Goal: Task Accomplishment & Management: Manage account settings

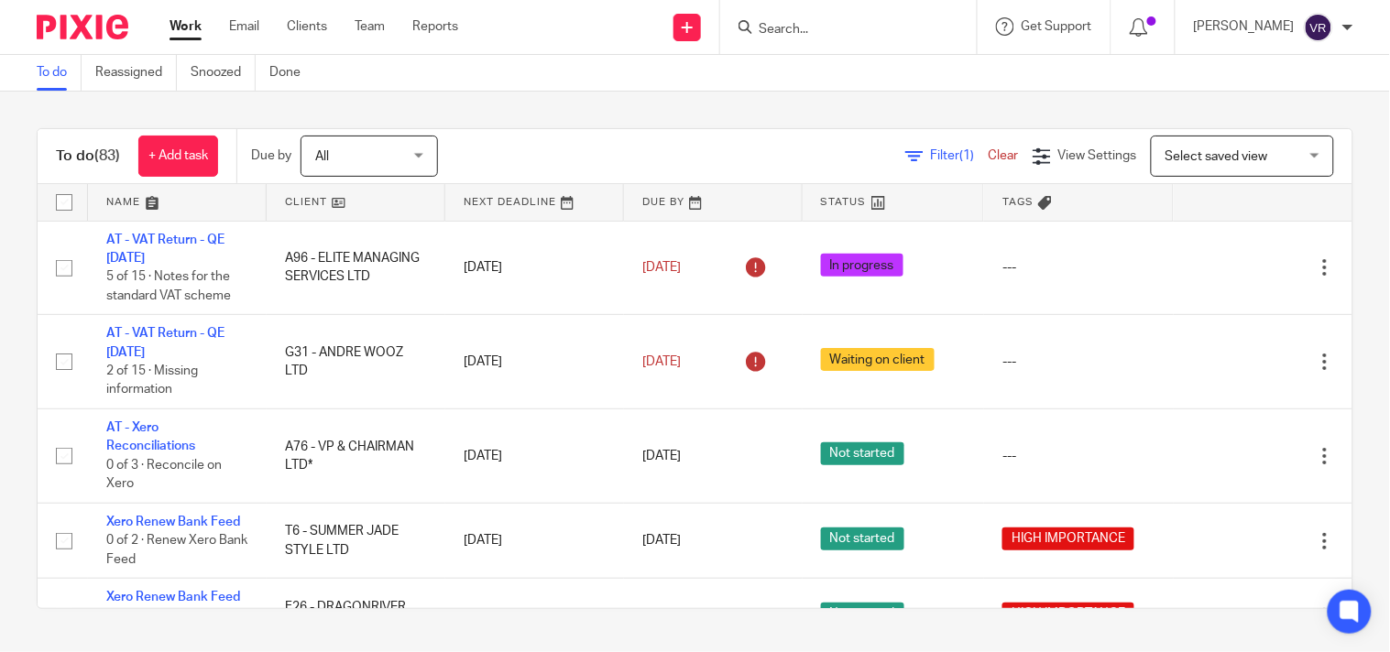
click at [175, 15] on div "Work Email Clients Team Reports Work Email Clients Team Reports Settings" at bounding box center [318, 27] width 334 height 54
click at [181, 26] on link "Work" at bounding box center [186, 26] width 32 height 18
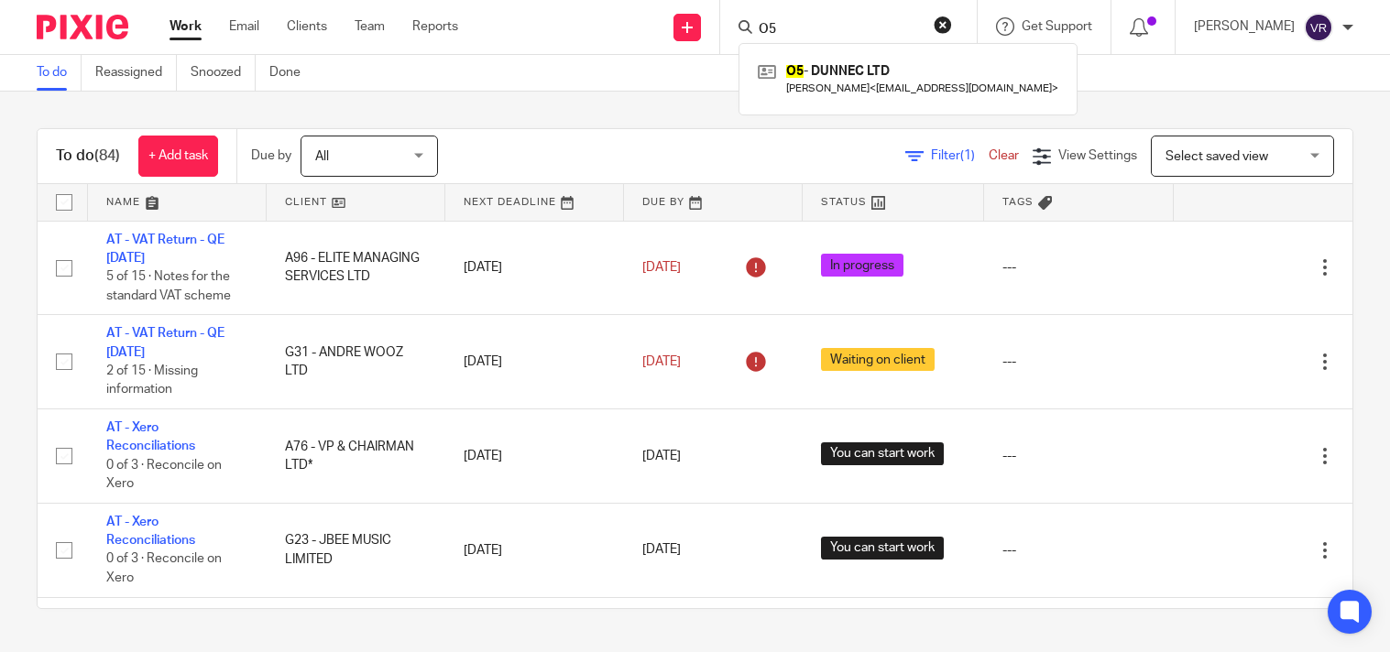
click at [184, 25] on link "Work" at bounding box center [186, 26] width 32 height 18
click at [724, 103] on div "To do (84) + Add task Due by All All Today Tomorrow This week Next week This mo…" at bounding box center [695, 369] width 1390 height 554
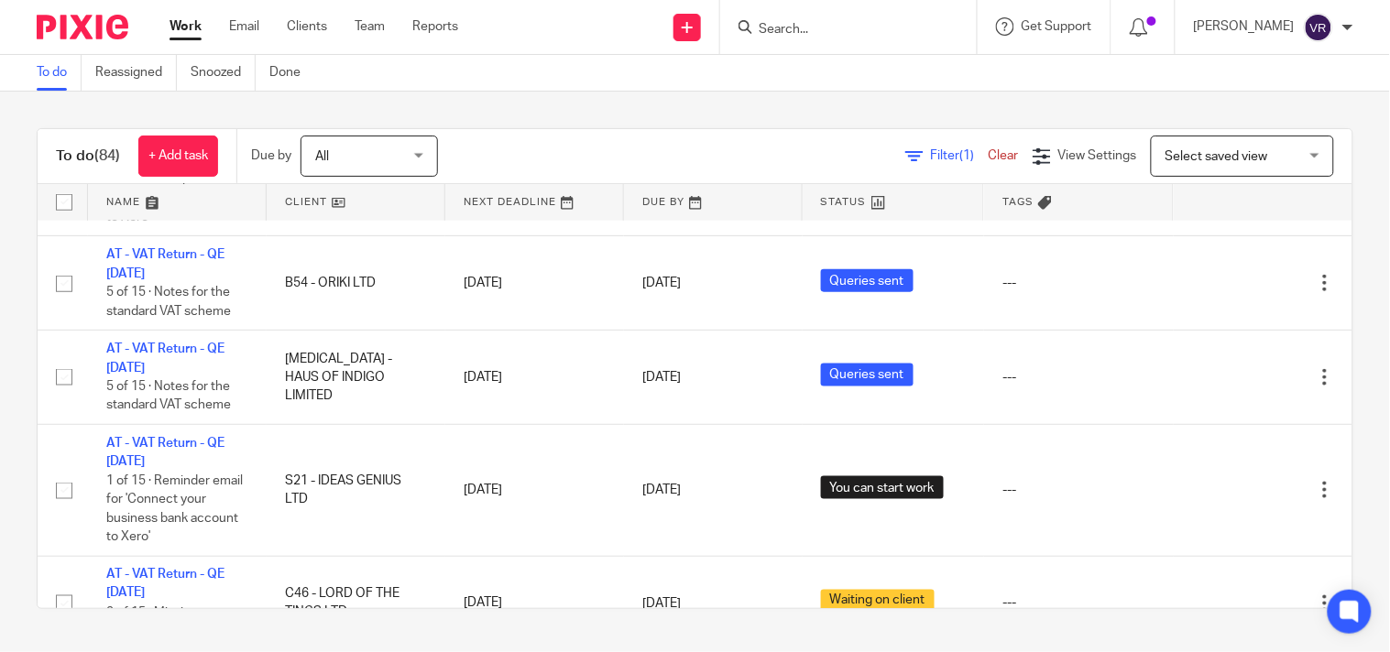
scroll to position [2443, 0]
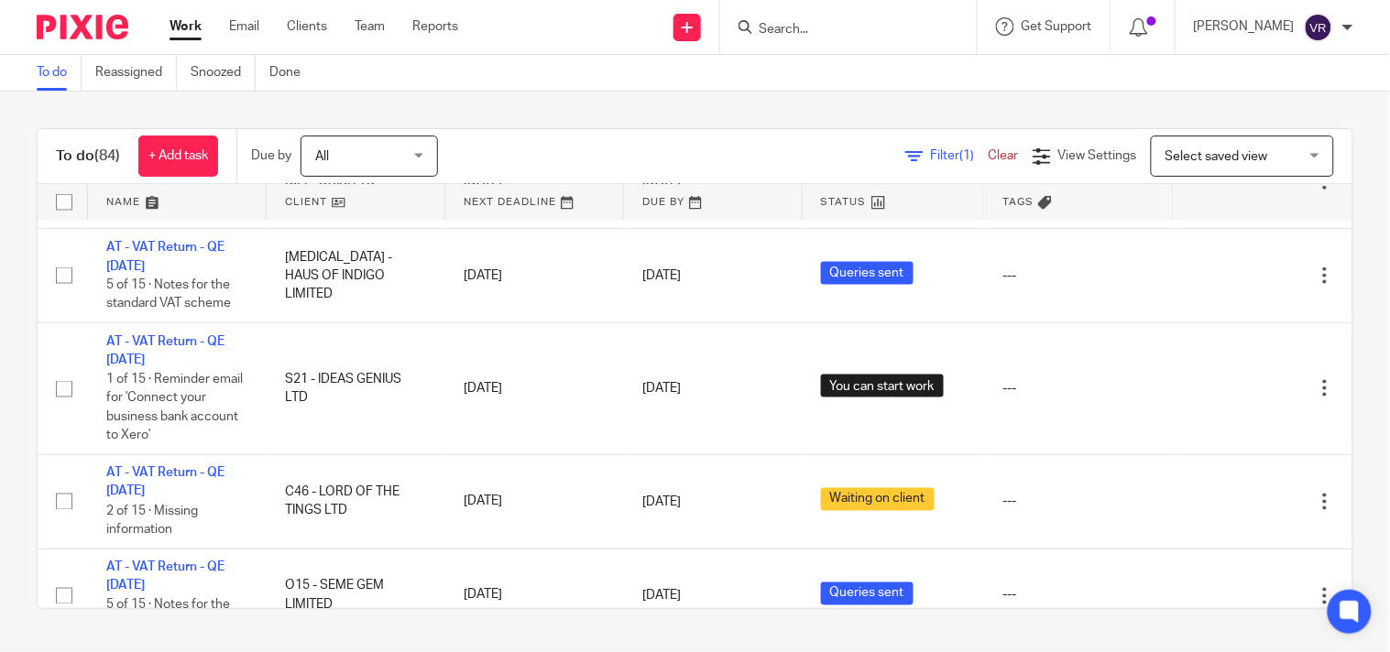
click at [829, 32] on input "Search" at bounding box center [839, 30] width 165 height 16
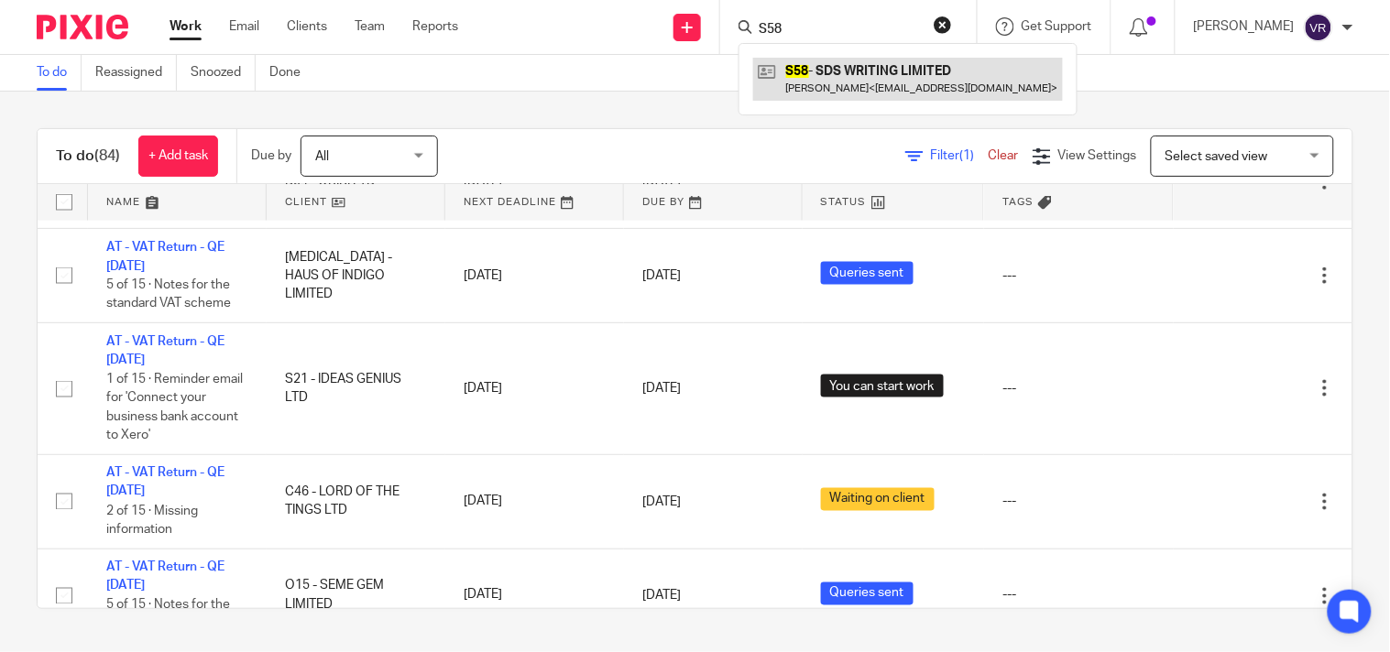
type input "S58"
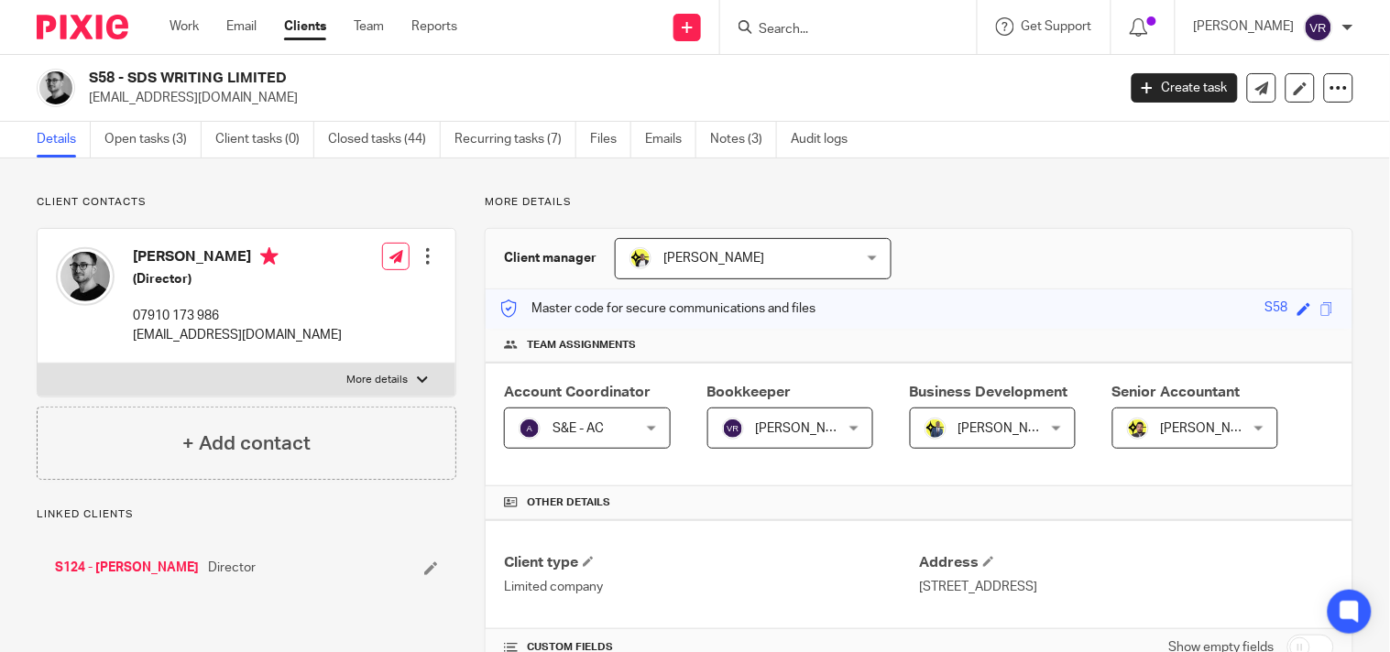
drag, startPoint x: 134, startPoint y: 76, endPoint x: 323, endPoint y: 79, distance: 188.8
click at [322, 79] on h2 "S58 - SDS WRITING LIMITED" at bounding box center [495, 78] width 812 height 19
drag, startPoint x: 128, startPoint y: 73, endPoint x: 331, endPoint y: 73, distance: 202.5
click at [331, 73] on h2 "S58 - SDS WRITING LIMITED" at bounding box center [495, 78] width 812 height 19
copy h2 "SDS WRITING LIMITED"
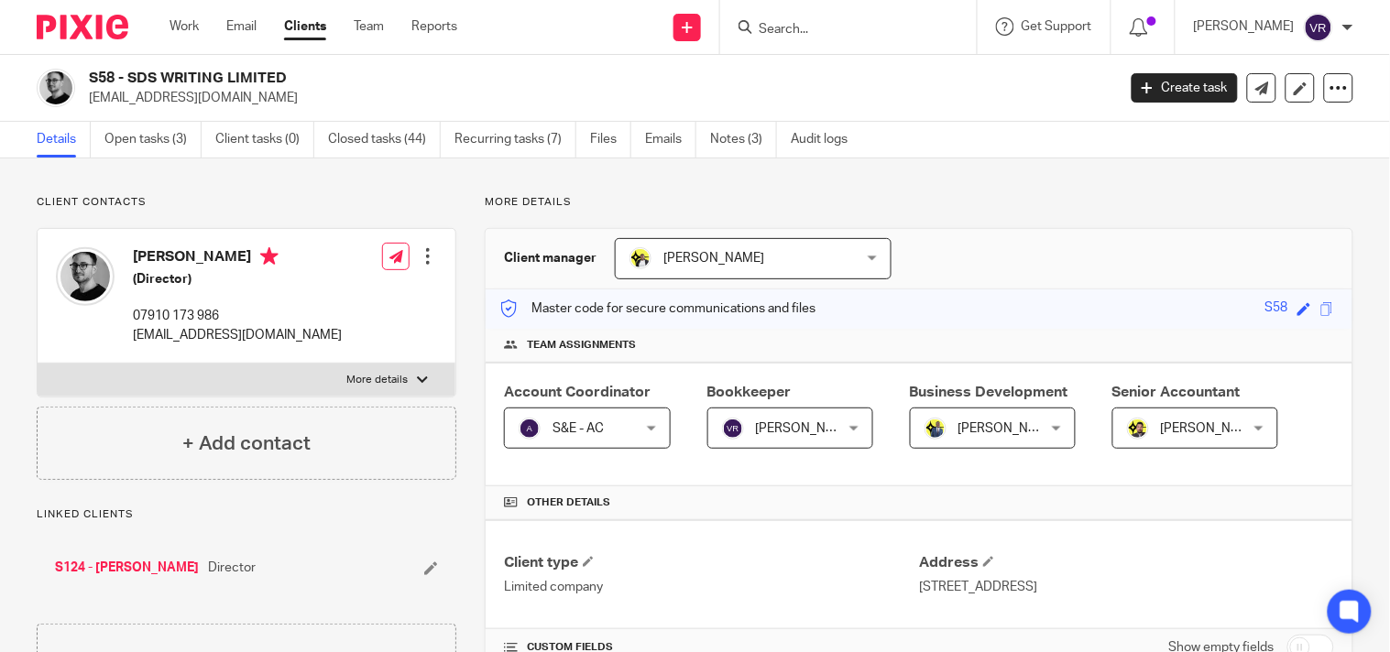
click at [126, 75] on h2 "S58 - SDS WRITING LIMITED" at bounding box center [495, 78] width 812 height 19
drag, startPoint x: 126, startPoint y: 75, endPoint x: 310, endPoint y: 75, distance: 184.2
click at [310, 75] on h2 "S58 - SDS WRITING LIMITED" at bounding box center [495, 78] width 812 height 19
click at [380, 65] on div "S58 - SDS WRITING LIMITED shainshapiro@gmail.com Create task Update from Compan…" at bounding box center [695, 88] width 1390 height 67
drag, startPoint x: 129, startPoint y: 76, endPoint x: 307, endPoint y: 76, distance: 177.8
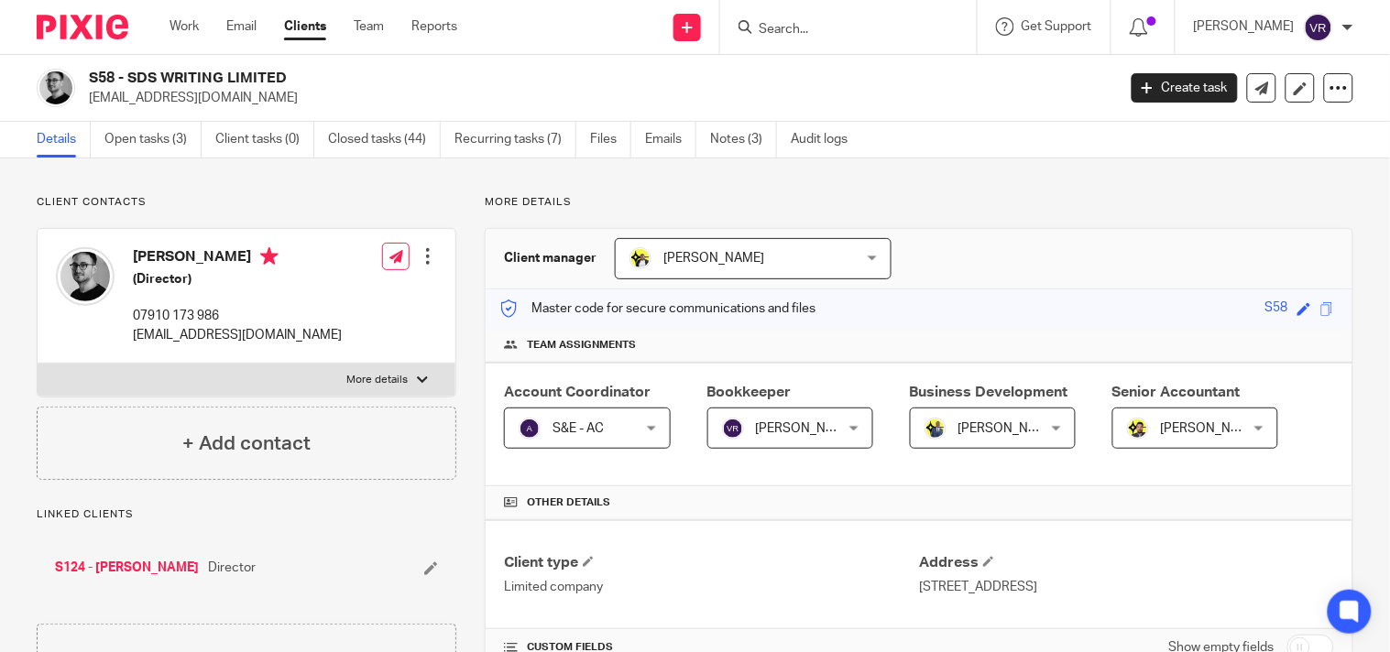
click at [307, 76] on h2 "S58 - SDS WRITING LIMITED" at bounding box center [495, 78] width 812 height 19
copy h2 "SDS WRITING LIMITED"
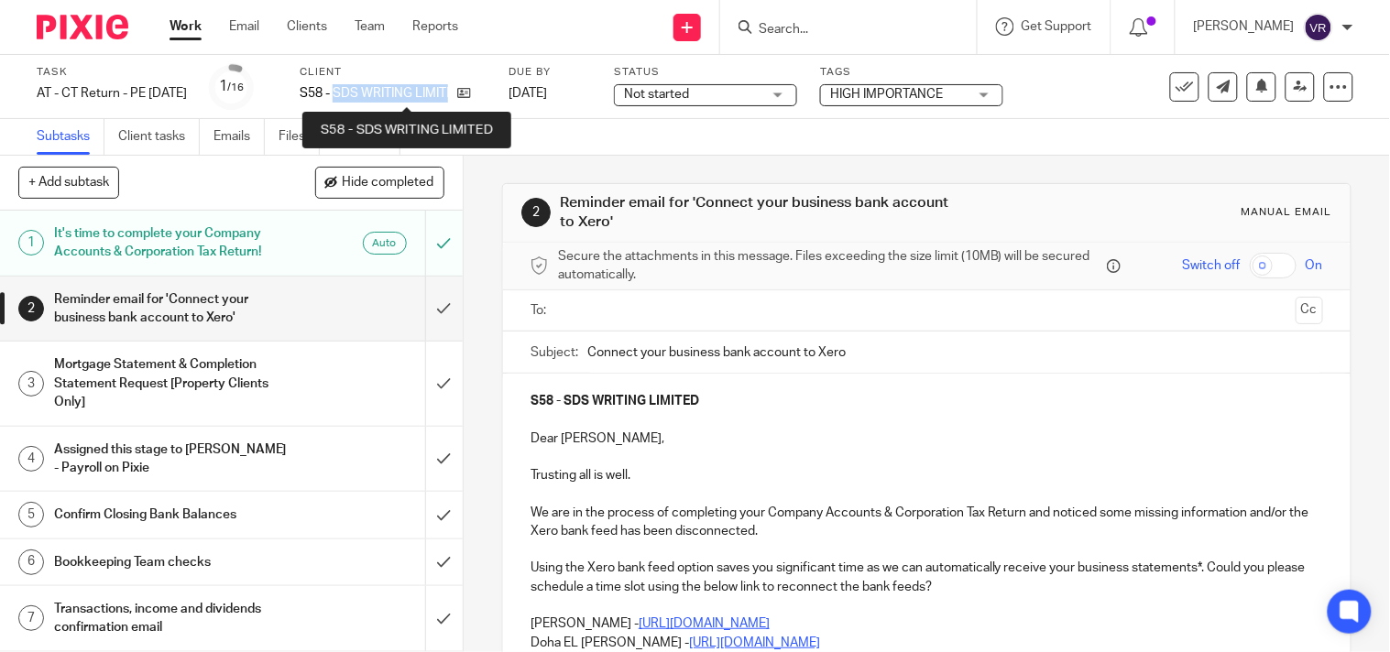
drag, startPoint x: 367, startPoint y: 93, endPoint x: 509, endPoint y: 99, distance: 141.3
click at [486, 99] on div "S58 - SDS WRITING LIMITED" at bounding box center [393, 93] width 186 height 18
copy div "SDS WRITING LIMITED"
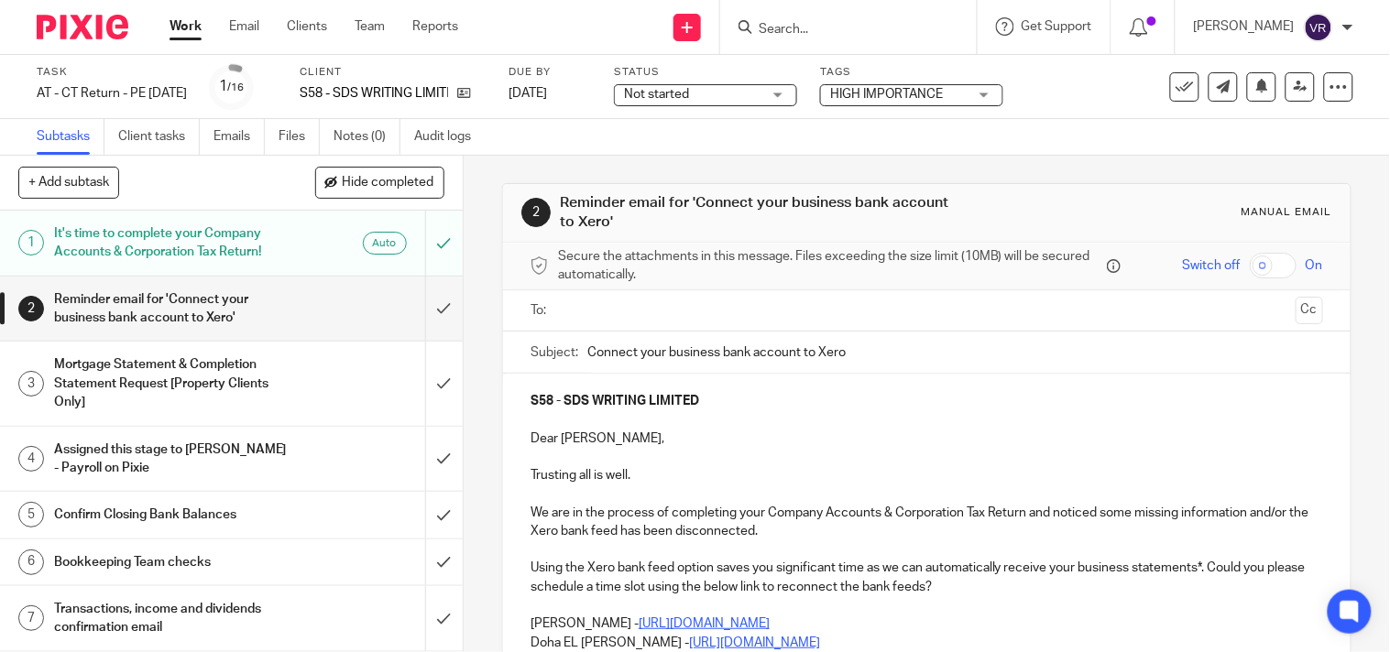
click at [762, 103] on span "Not started" at bounding box center [692, 94] width 137 height 19
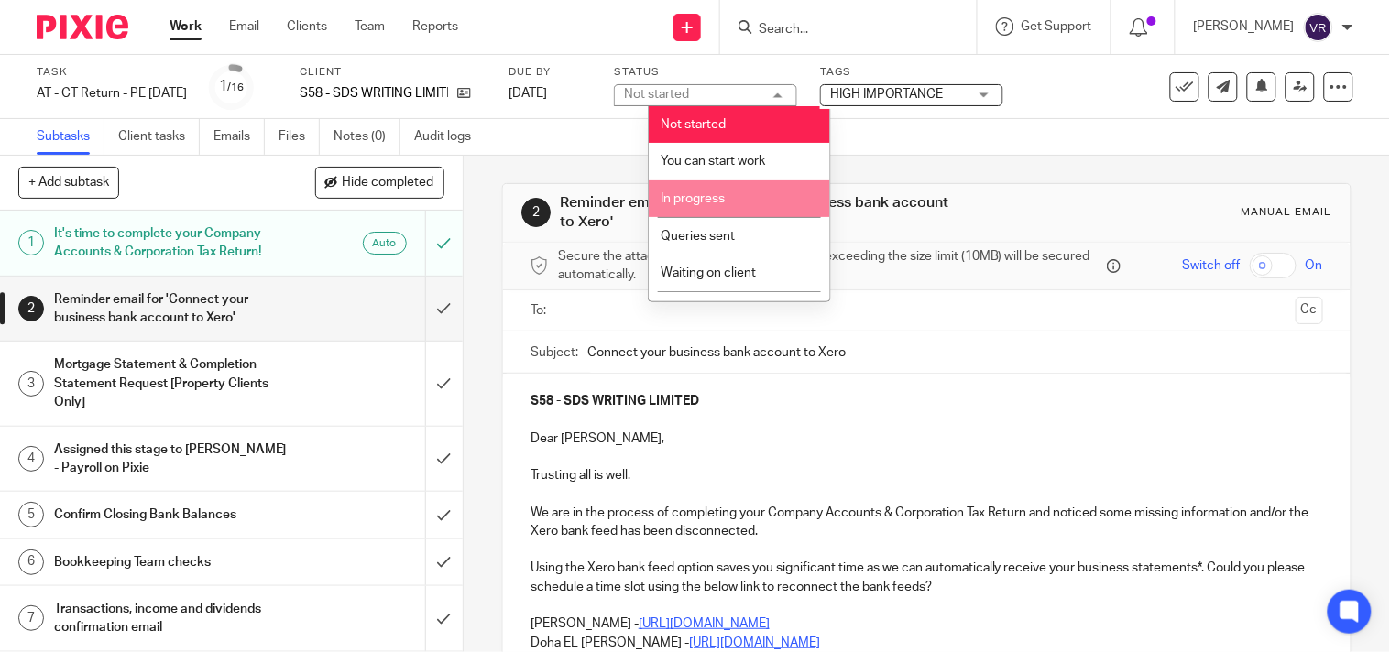
click at [743, 206] on li "In progress" at bounding box center [739, 200] width 181 height 38
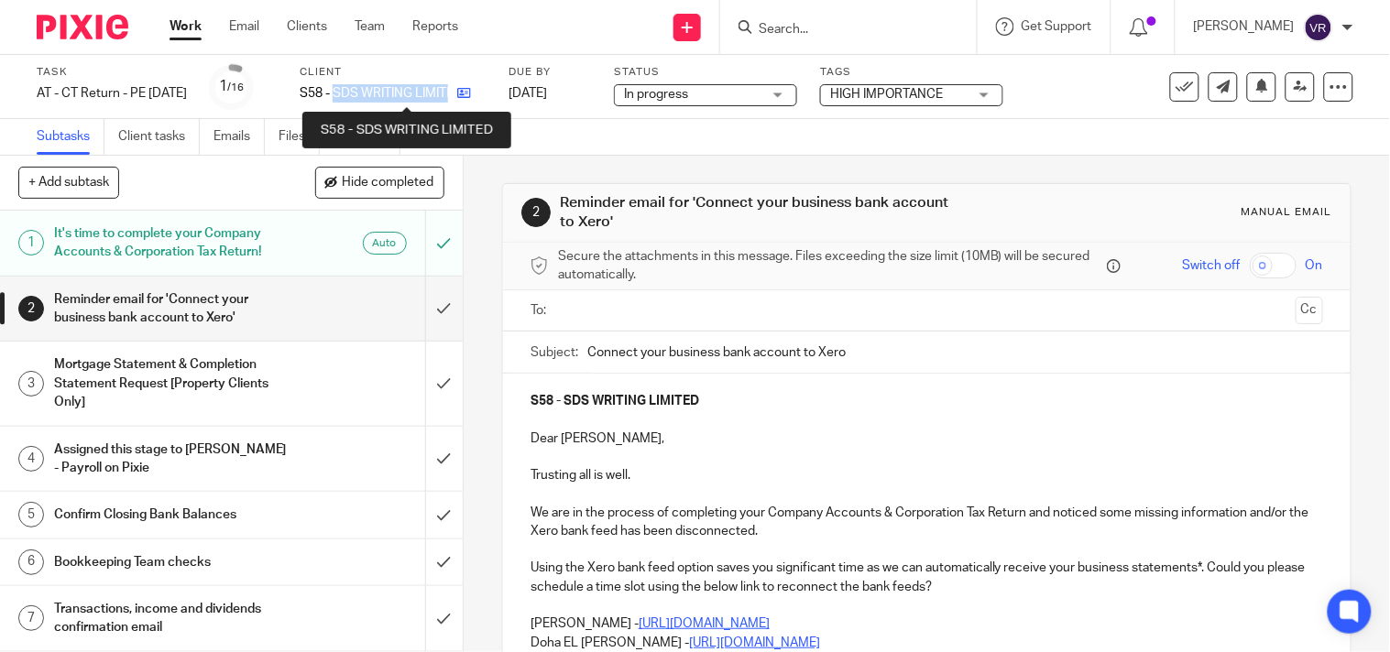
drag, startPoint x: 367, startPoint y: 90, endPoint x: 493, endPoint y: 94, distance: 125.6
click at [486, 94] on div "S58 - SDS WRITING LIMITED" at bounding box center [393, 93] width 186 height 18
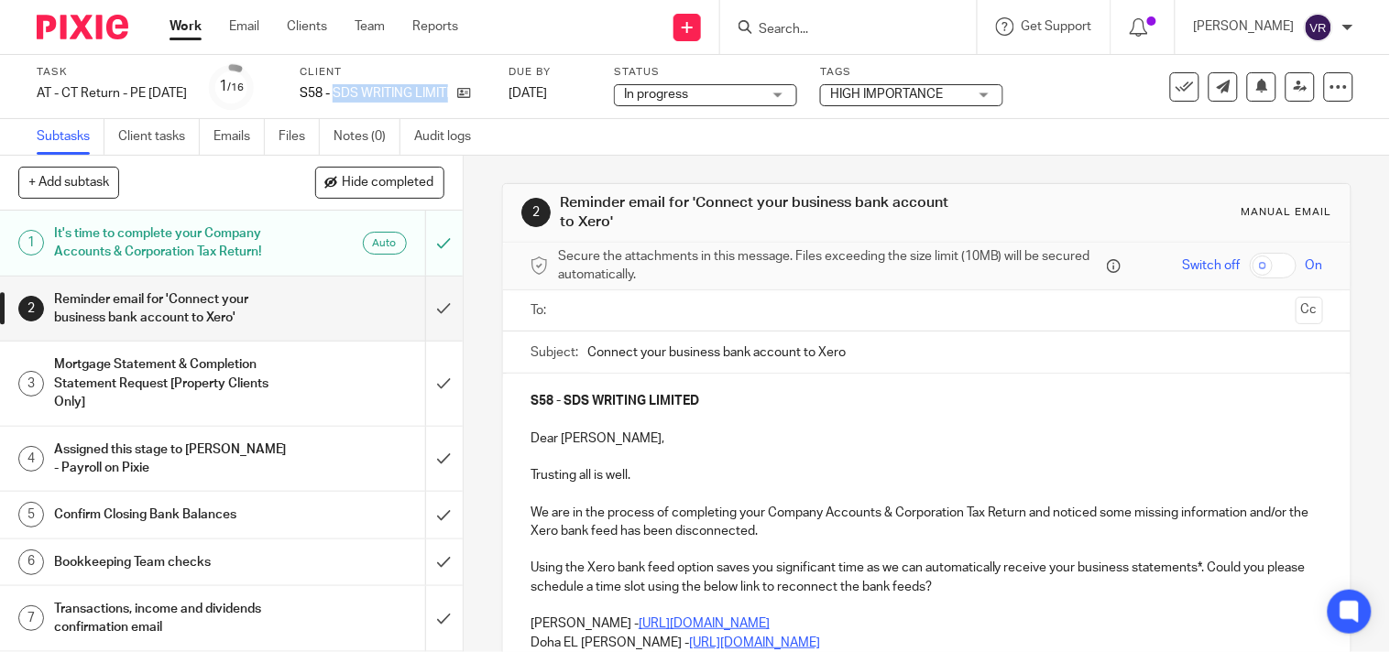
copy div "SDS WRITING LIMITED"
click at [1088, 128] on div "Subtasks Client tasks Emails Files Notes (0) Audit logs" at bounding box center [695, 137] width 1390 height 37
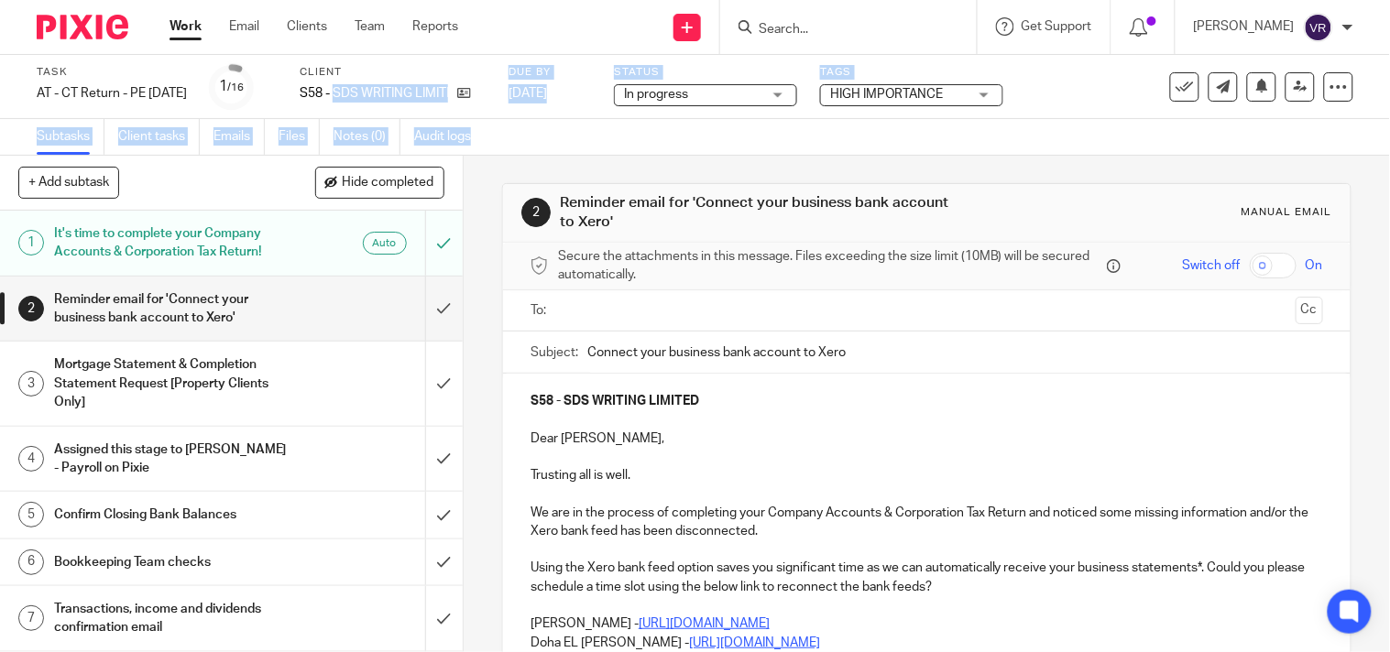
drag, startPoint x: 367, startPoint y: 92, endPoint x: 515, endPoint y: 121, distance: 150.4
click at [515, 121] on div "Task AT - CT Return - PE 30-09-2025 Save AT - CT Return - PE 30-09-2025 1 /16 C…" at bounding box center [695, 105] width 1390 height 101
click at [607, 150] on div "Subtasks Client tasks Emails Files Notes (0) Audit logs" at bounding box center [695, 137] width 1390 height 37
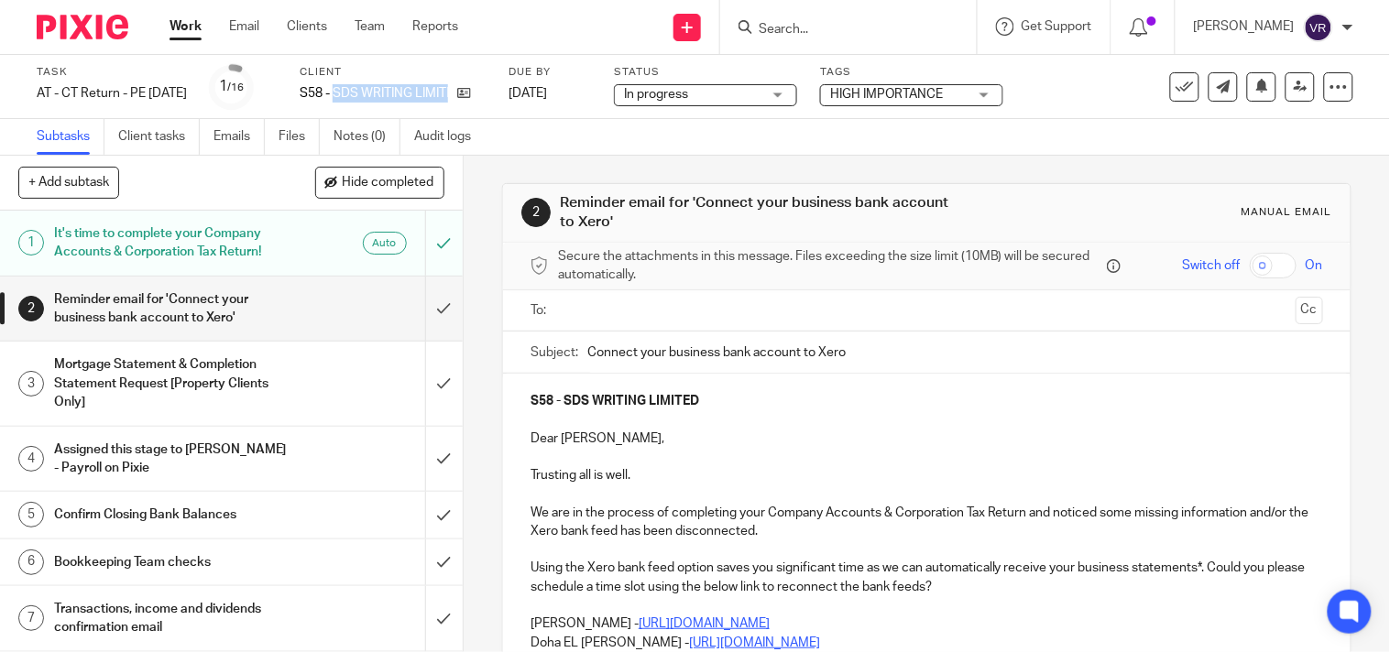
drag, startPoint x: 367, startPoint y: 89, endPoint x: 501, endPoint y: 117, distance: 137.7
click at [501, 117] on div "Task AT - CT Return - PE 30-09-2025 Save AT - CT Return - PE 30-09-2025 1 /16 C…" at bounding box center [695, 87] width 1390 height 64
copy div "SDS WRITING LIMITED"
click at [636, 134] on div "Subtasks Client tasks Emails Files Notes (0) Audit logs" at bounding box center [695, 137] width 1390 height 37
click at [808, 26] on input "Search" at bounding box center [839, 30] width 165 height 16
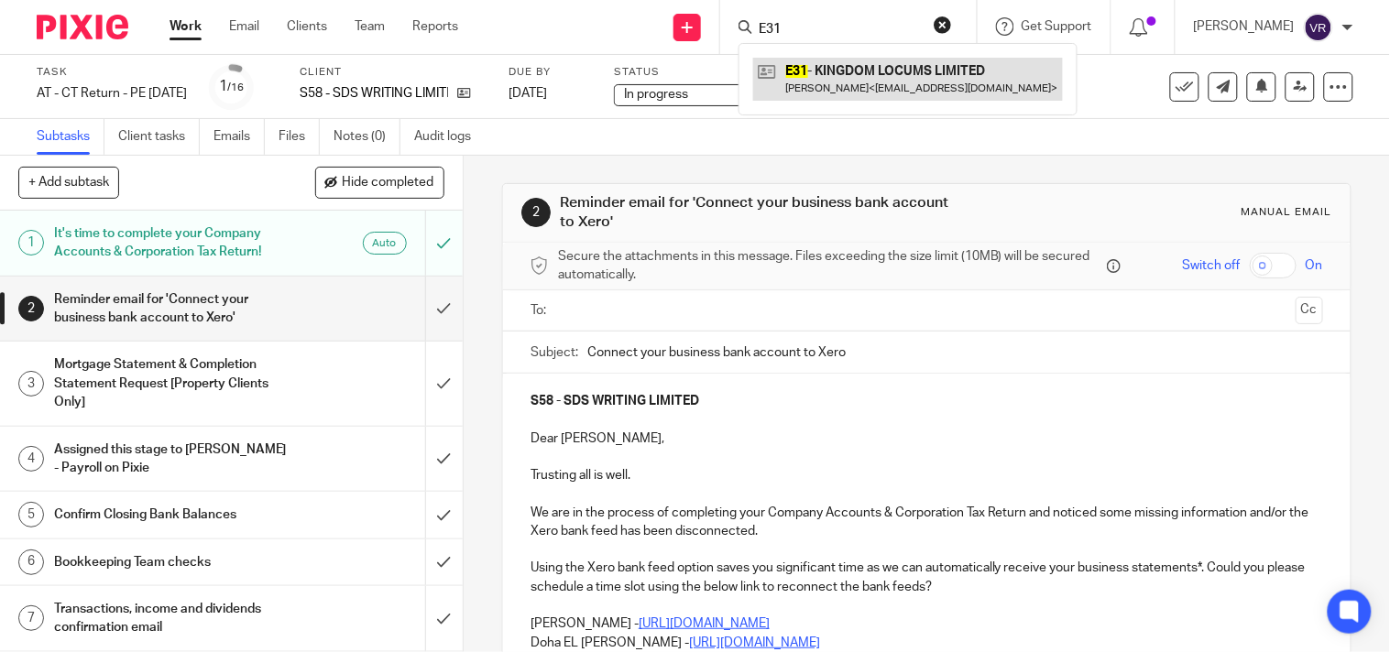
type input "E31"
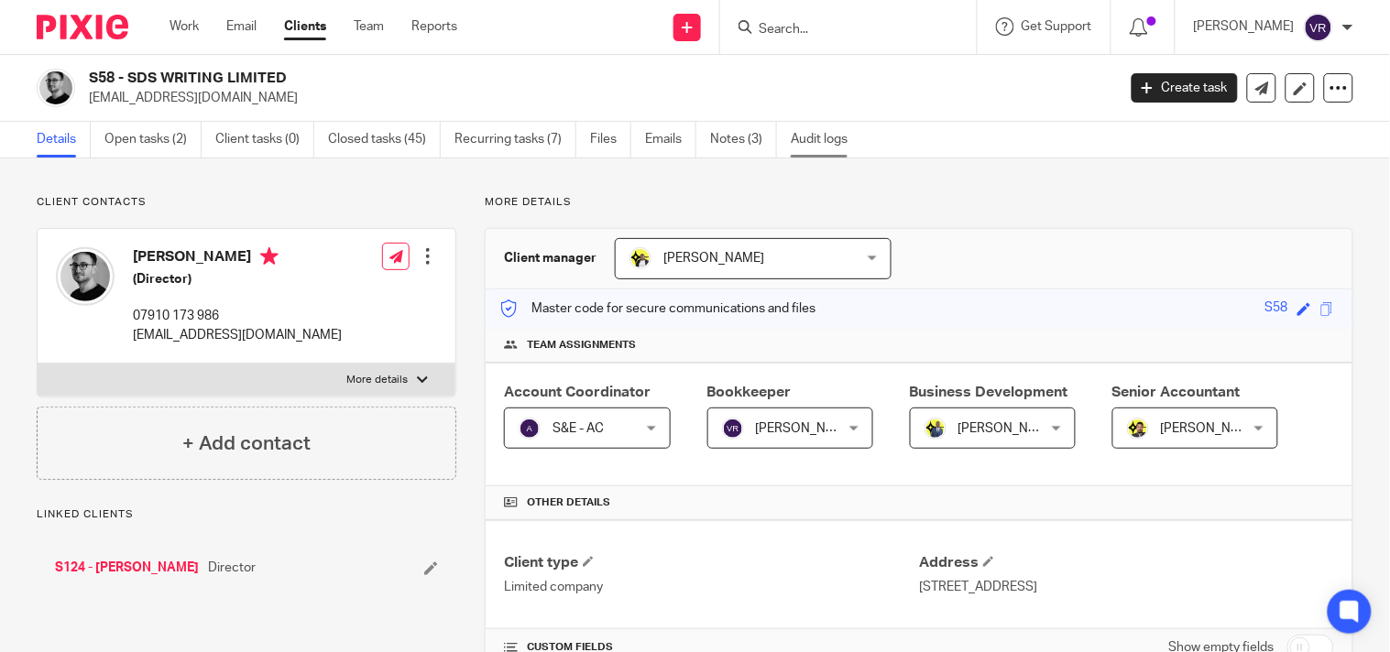
click at [817, 148] on link "Audit logs" at bounding box center [826, 140] width 71 height 36
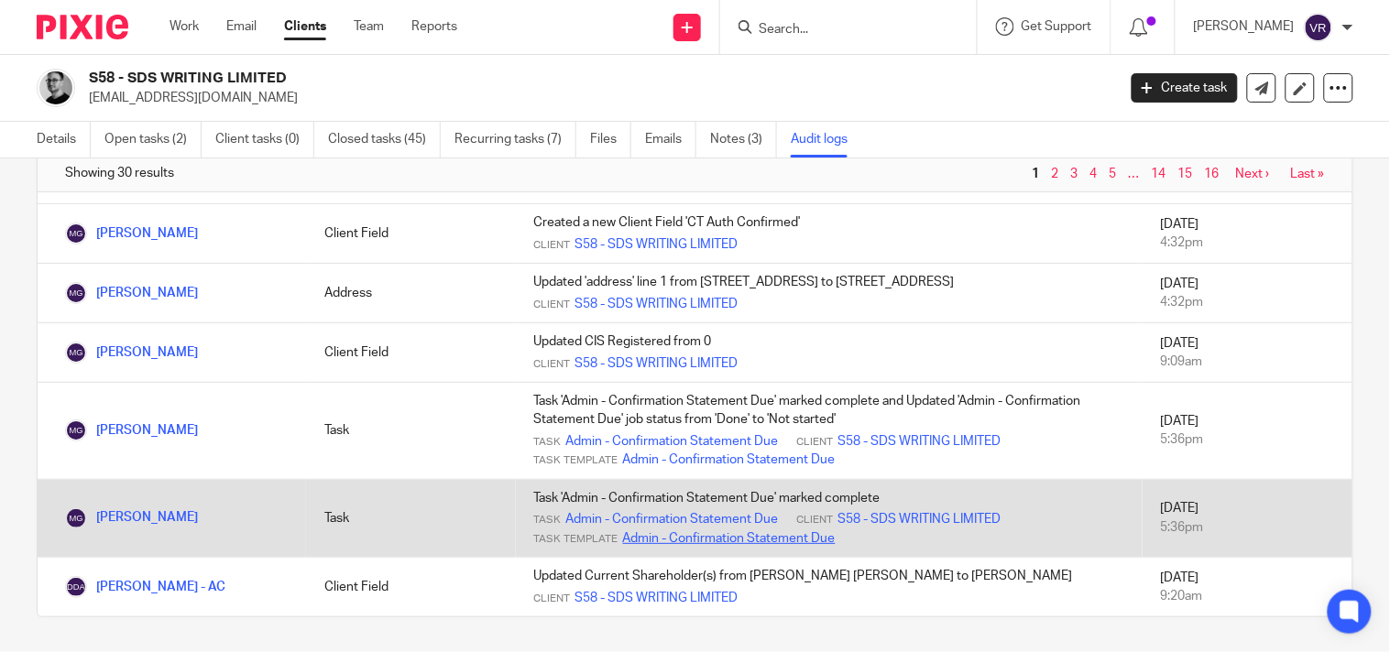
scroll to position [96, 0]
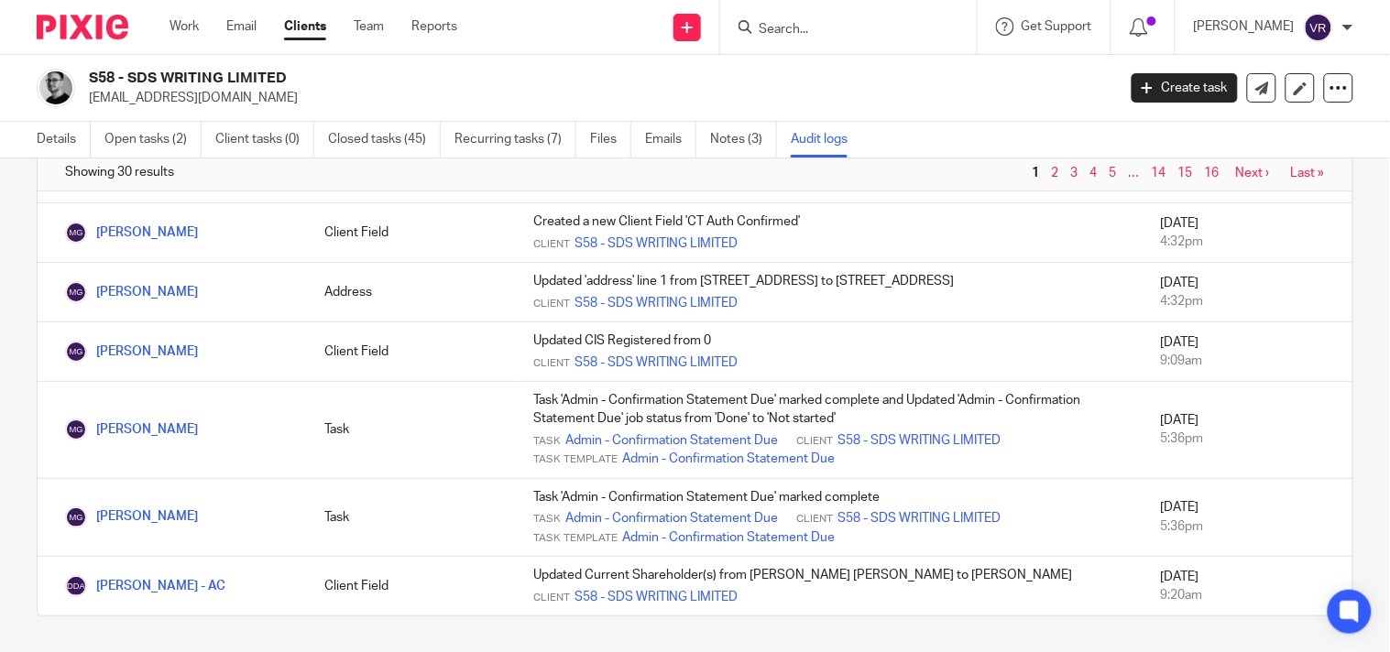
click at [1052, 176] on link "2" at bounding box center [1055, 173] width 7 height 13
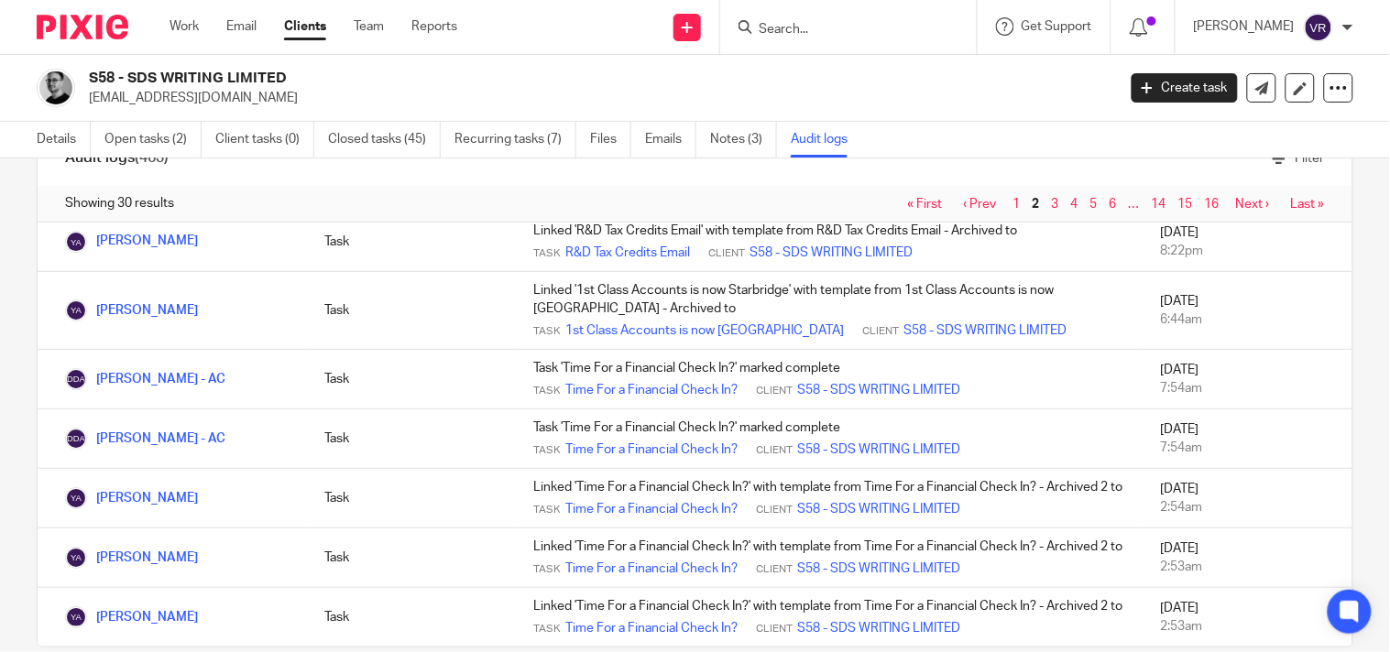
scroll to position [96, 0]
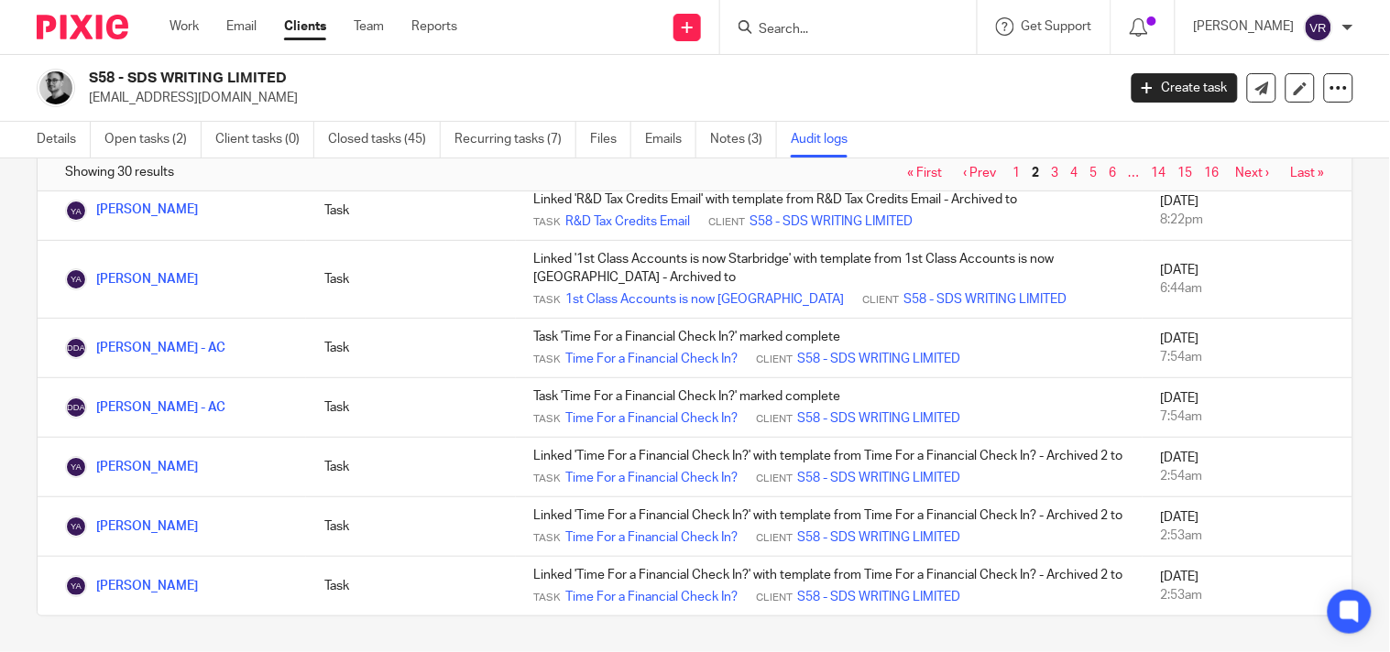
click at [1052, 172] on link "3" at bounding box center [1055, 173] width 7 height 13
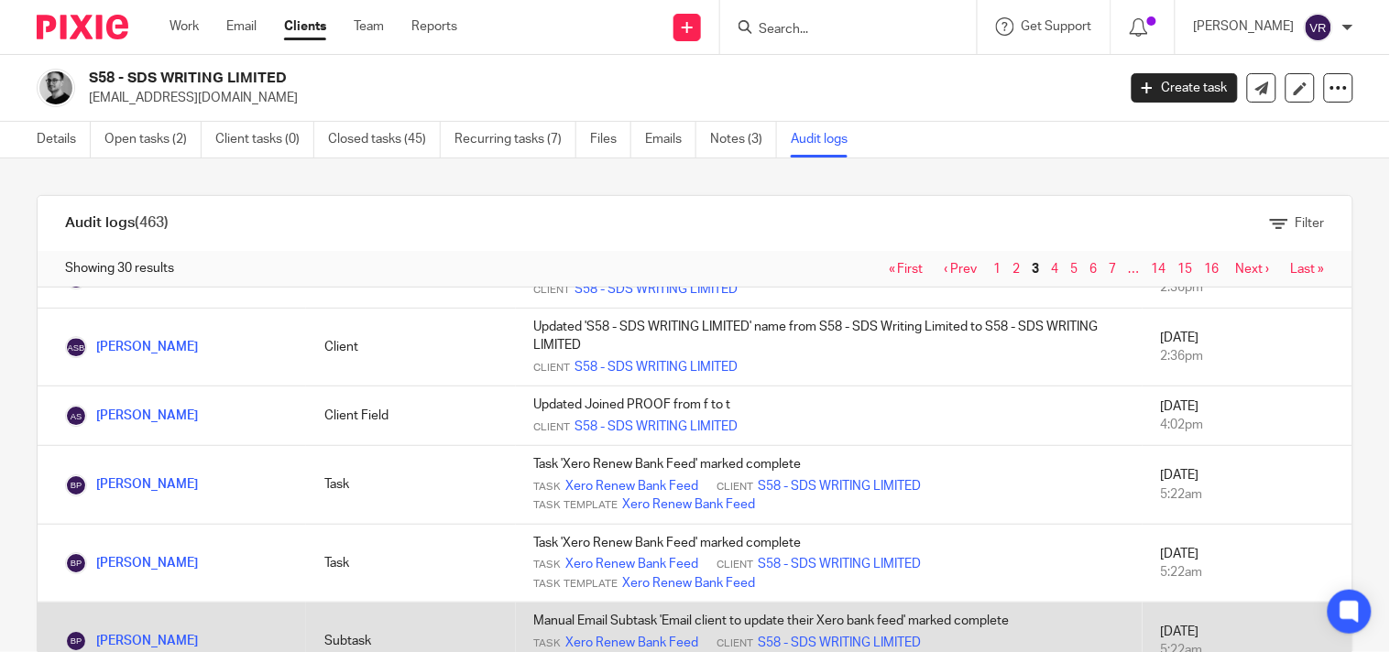
scroll to position [1701, 0]
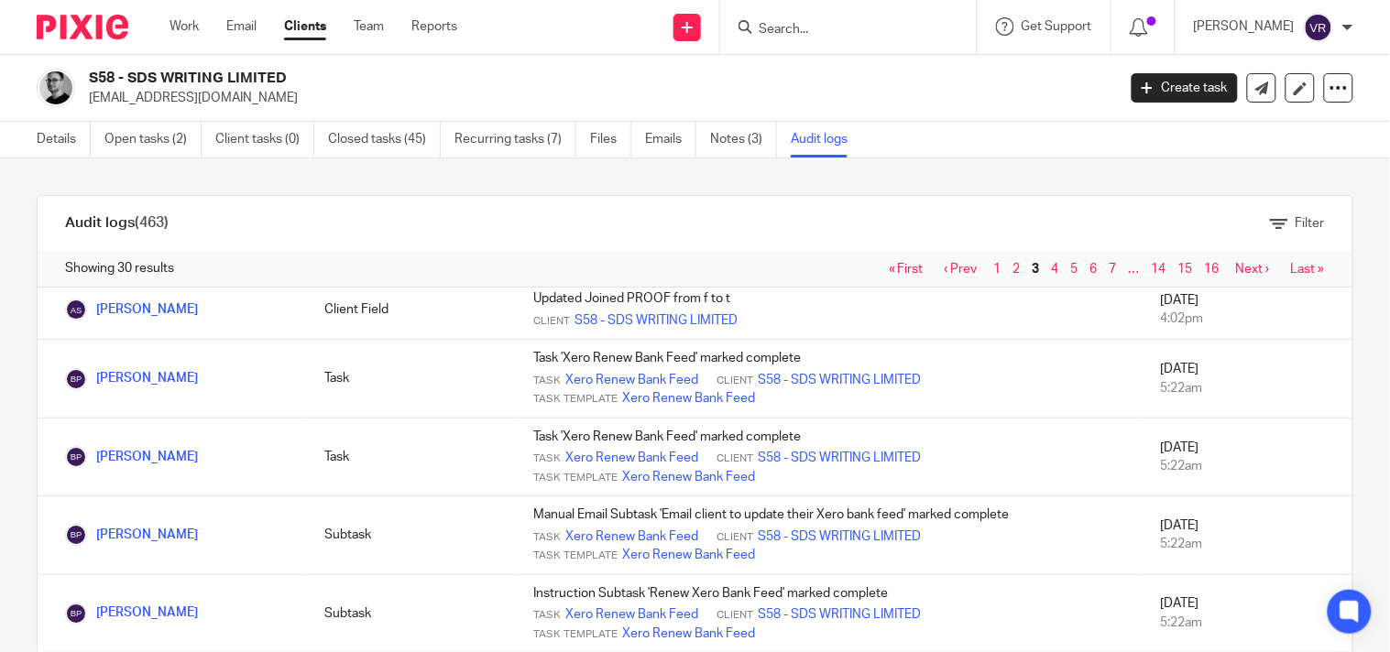
click at [1052, 269] on link "4" at bounding box center [1055, 269] width 7 height 13
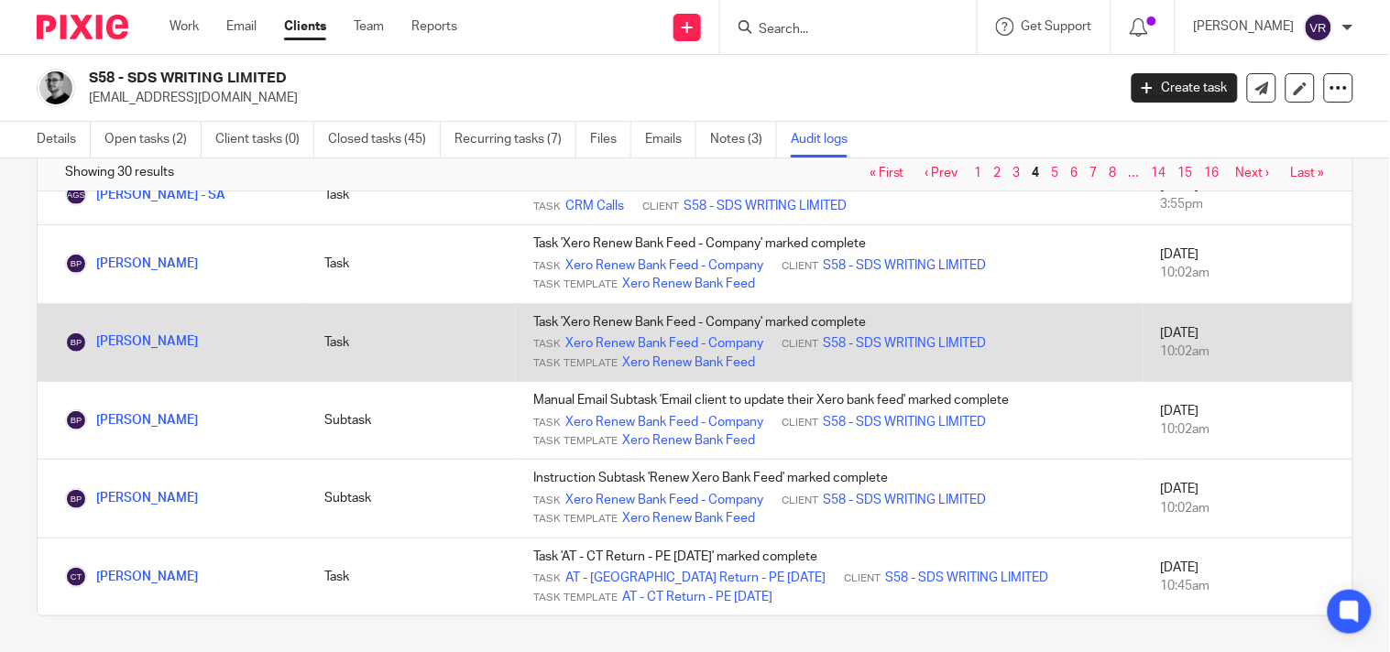
scroll to position [407, 0]
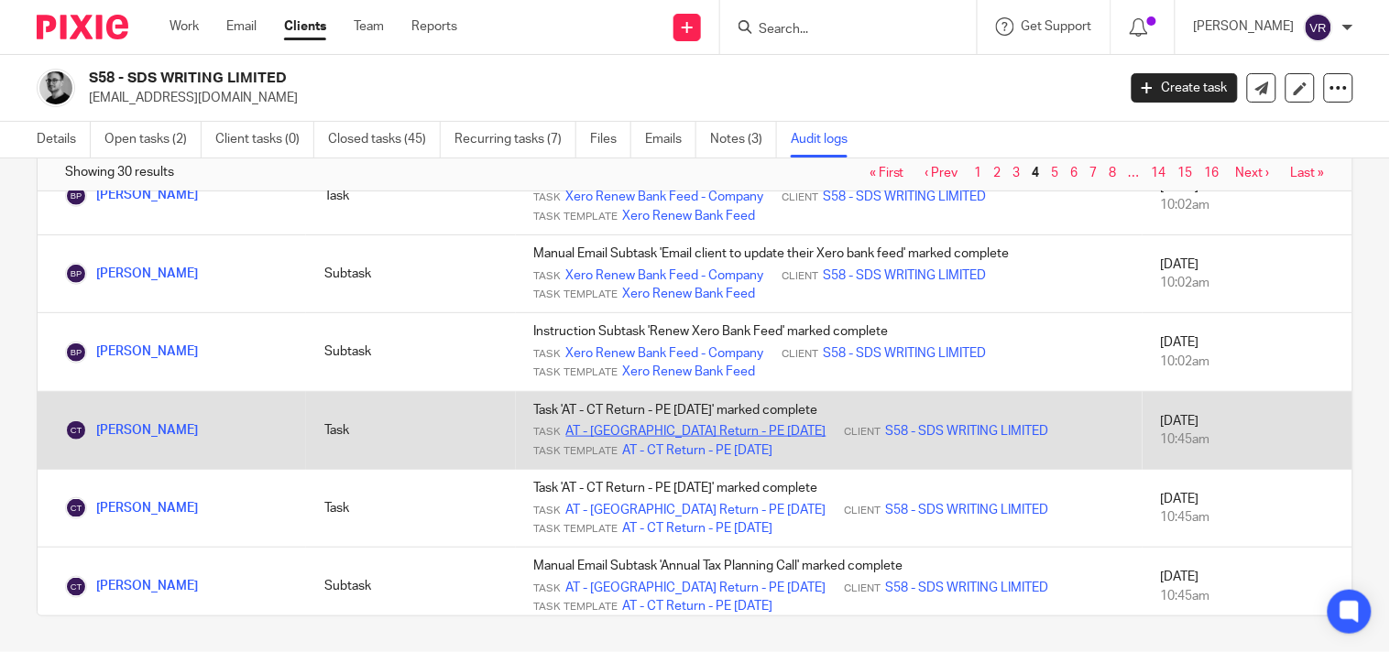
click at [657, 433] on link "AT - [GEOGRAPHIC_DATA] Return - PE [DATE]" at bounding box center [696, 431] width 260 height 18
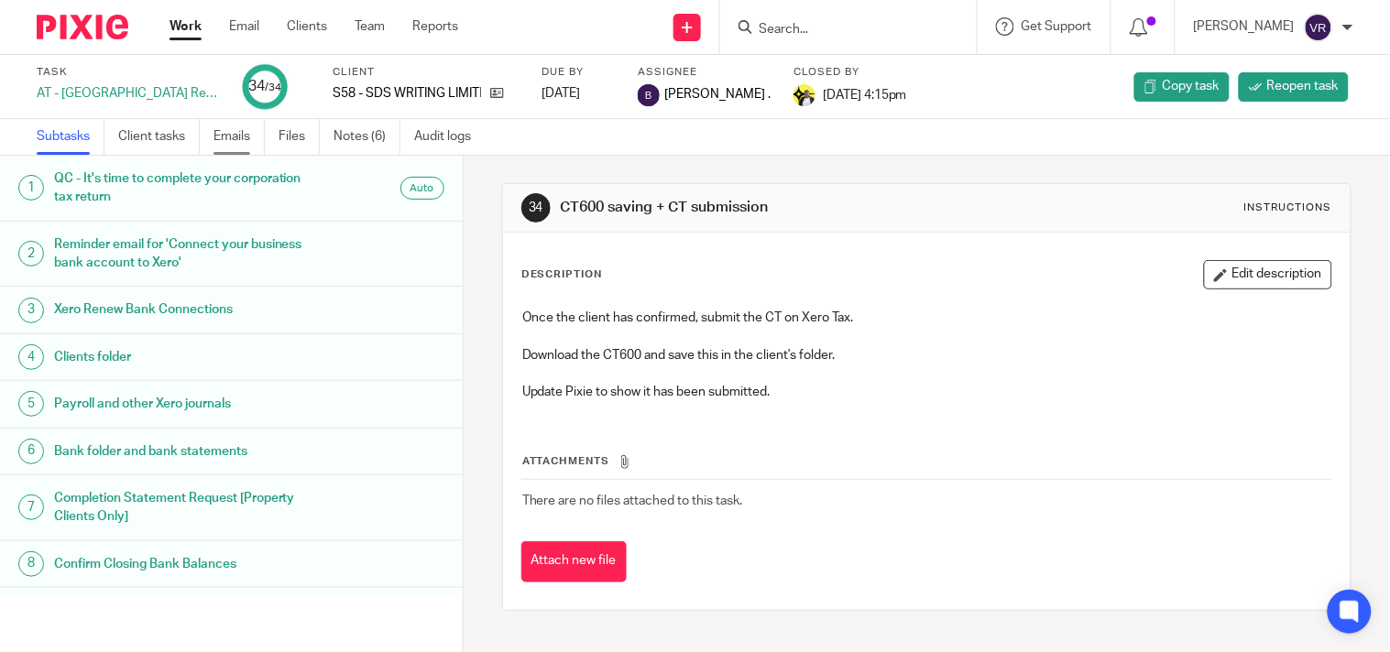
click at [250, 151] on link "Emails" at bounding box center [239, 137] width 51 height 36
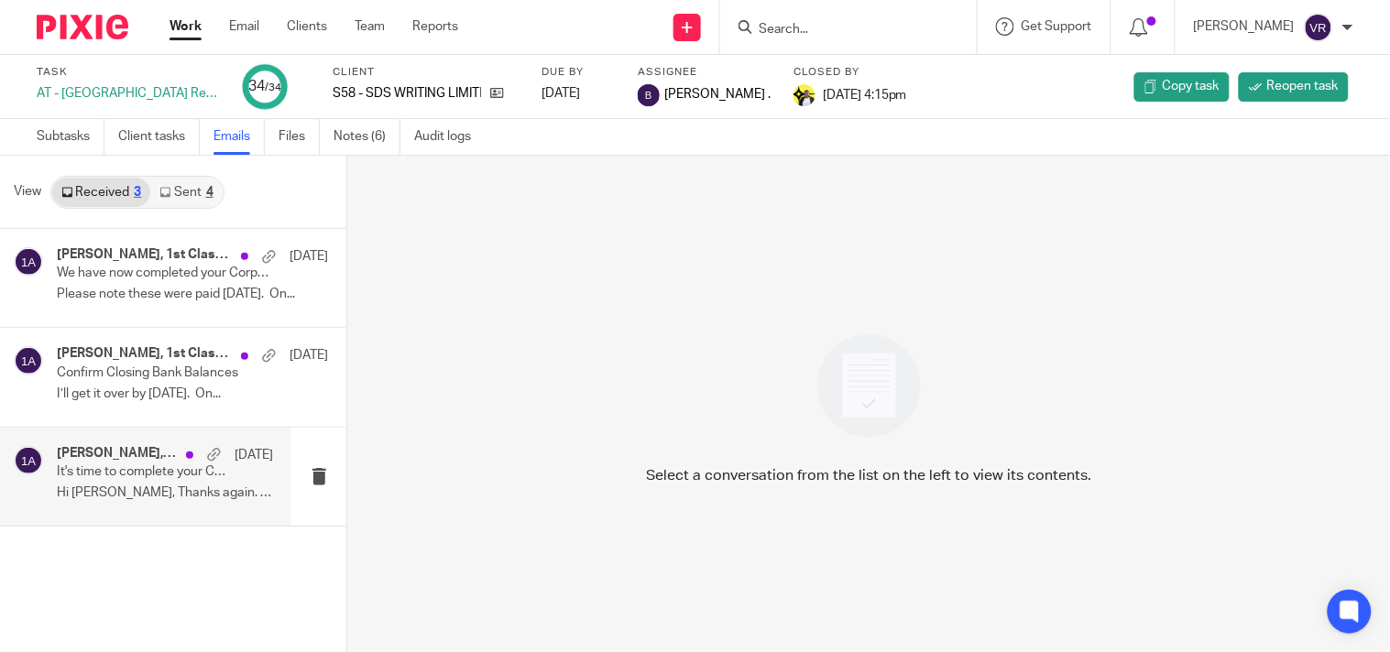
click at [129, 481] on div "[PERSON_NAME], 1st Class Accounts [DATE] It's time to complete your Corporation…" at bounding box center [165, 476] width 216 height 61
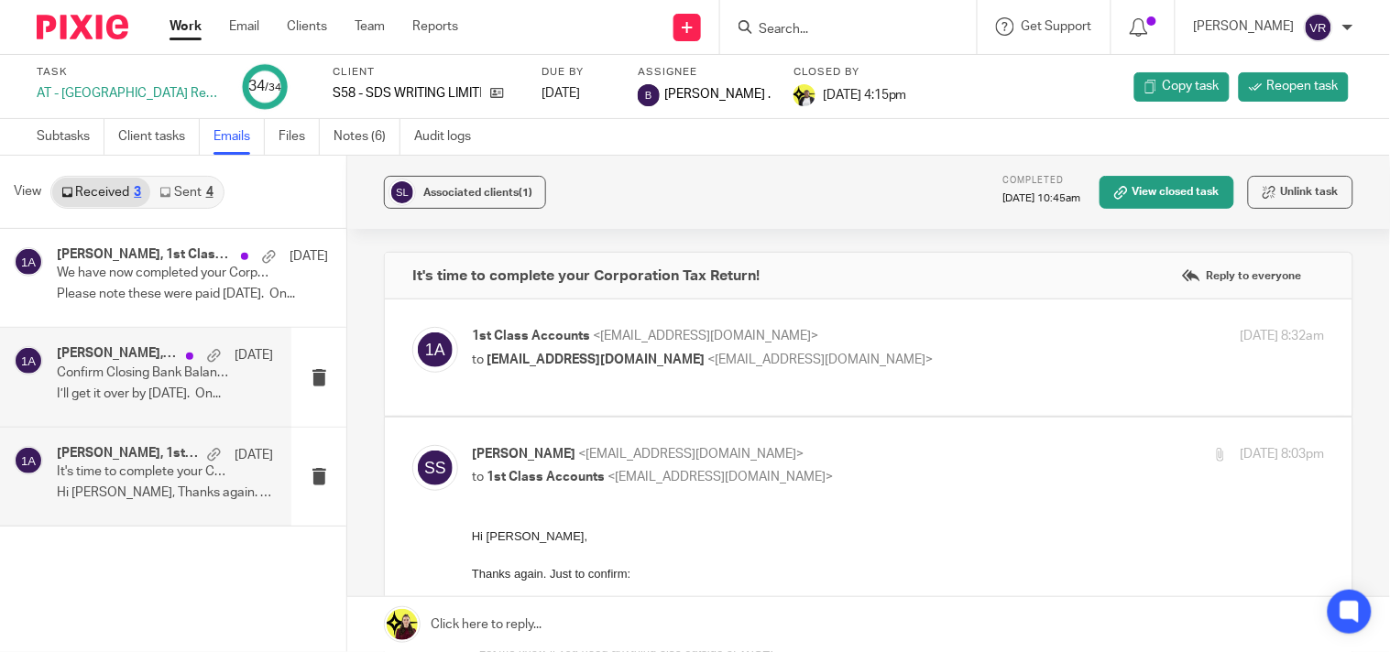
click at [140, 404] on div "[PERSON_NAME], 1st Class Accounts [DATE] Confirm Closing Bank Balances I’ll get…" at bounding box center [165, 376] width 216 height 61
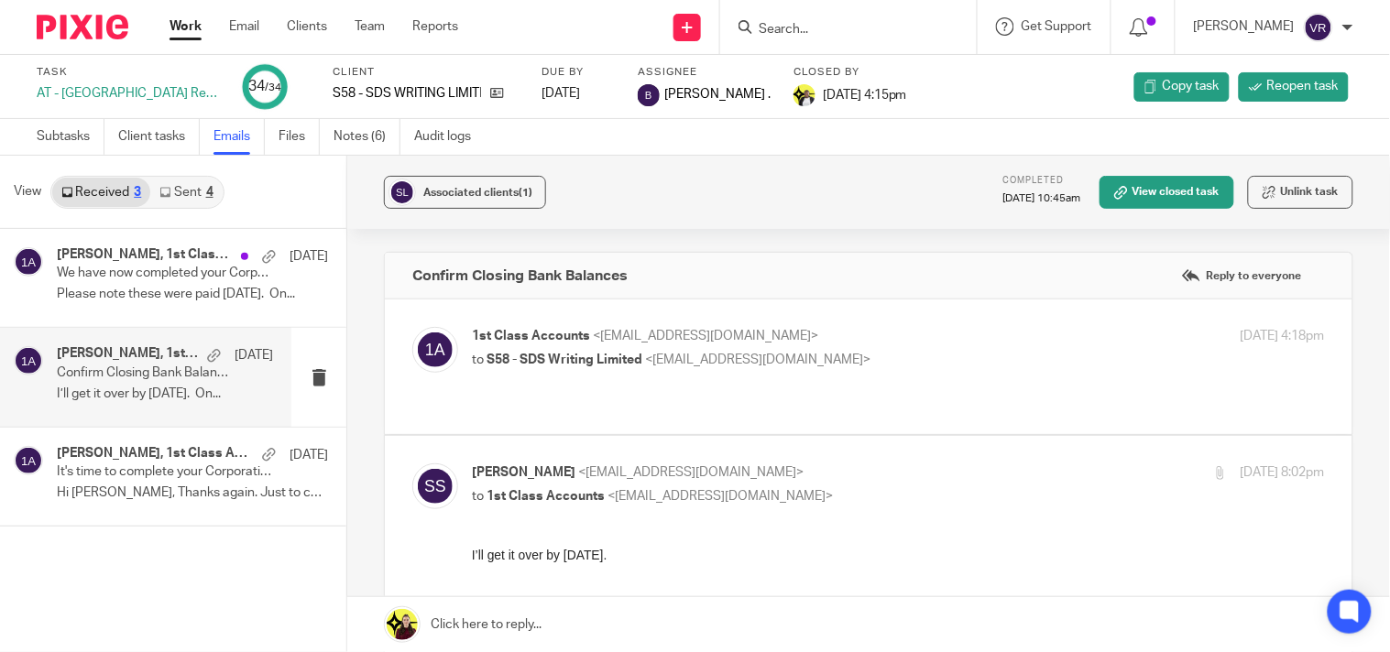
click at [904, 386] on div "1st Class Accounts <[EMAIL_ADDRESS][DOMAIN_NAME]> to S58 - SDS Writing Limited …" at bounding box center [868, 367] width 913 height 80
click at [982, 387] on div "1st Class Accounts <[EMAIL_ADDRESS][DOMAIN_NAME]> to S58 - SDS Writing Limited …" at bounding box center [868, 367] width 913 height 80
click at [992, 383] on div "1st Class Accounts <[EMAIL_ADDRESS][DOMAIN_NAME]> to S58 - SDS Writing Limited …" at bounding box center [868, 367] width 913 height 80
click at [995, 370] on div "1st Class Accounts <[EMAIL_ADDRESS][DOMAIN_NAME]> to S58 - SDS Writing Limited …" at bounding box center [898, 350] width 853 height 46
checkbox input "true"
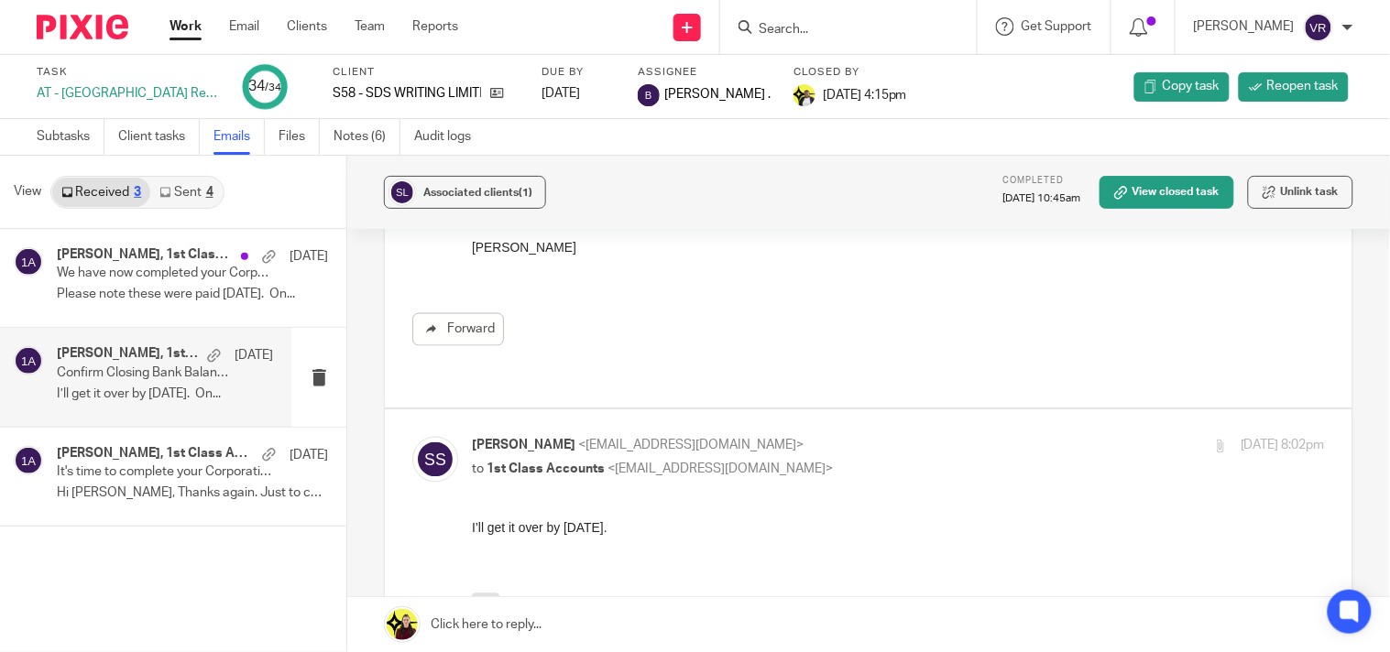
scroll to position [814, 0]
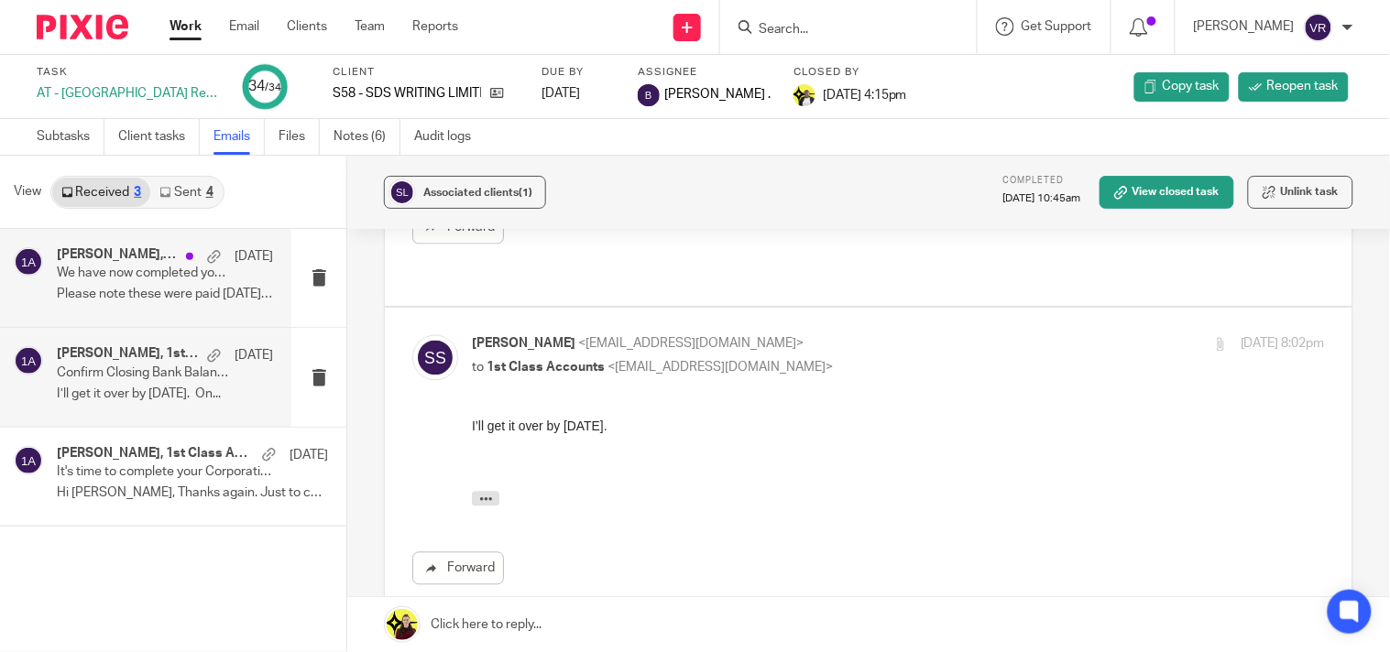
click at [138, 281] on div "[PERSON_NAME], 1st Class Accounts [DATE] We have now completed your Corporation…" at bounding box center [165, 277] width 216 height 61
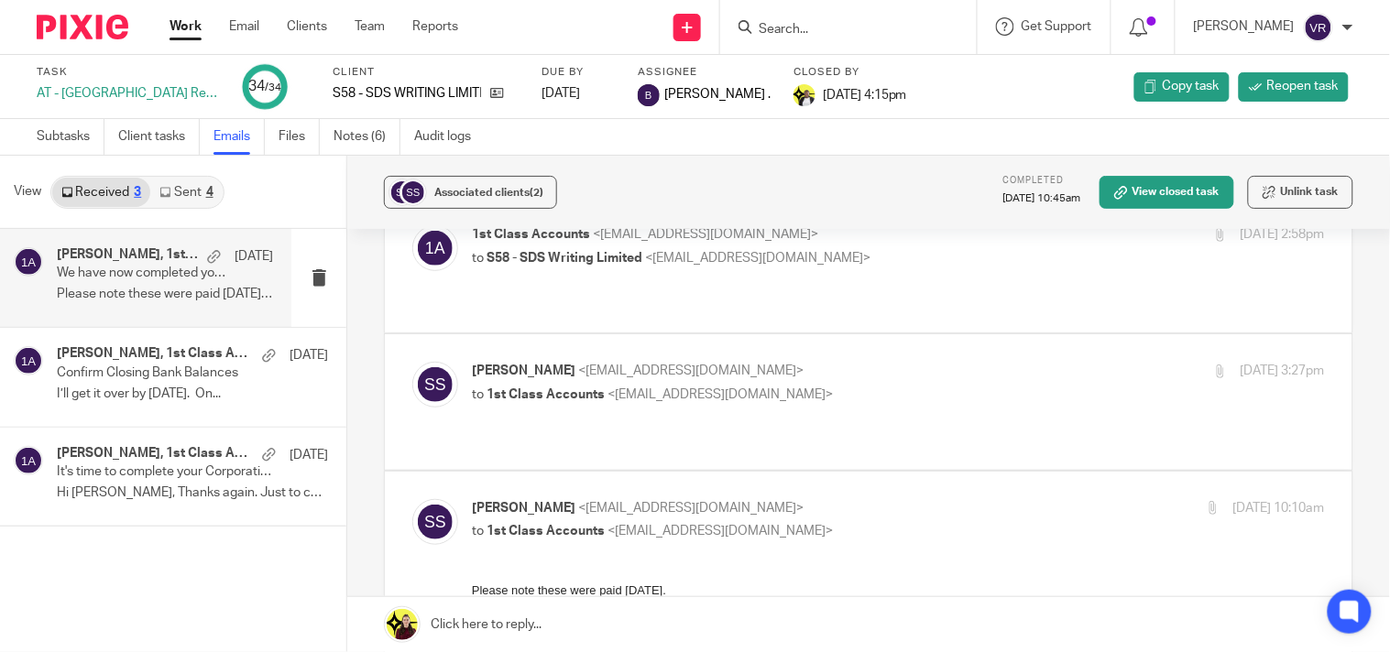
scroll to position [0, 0]
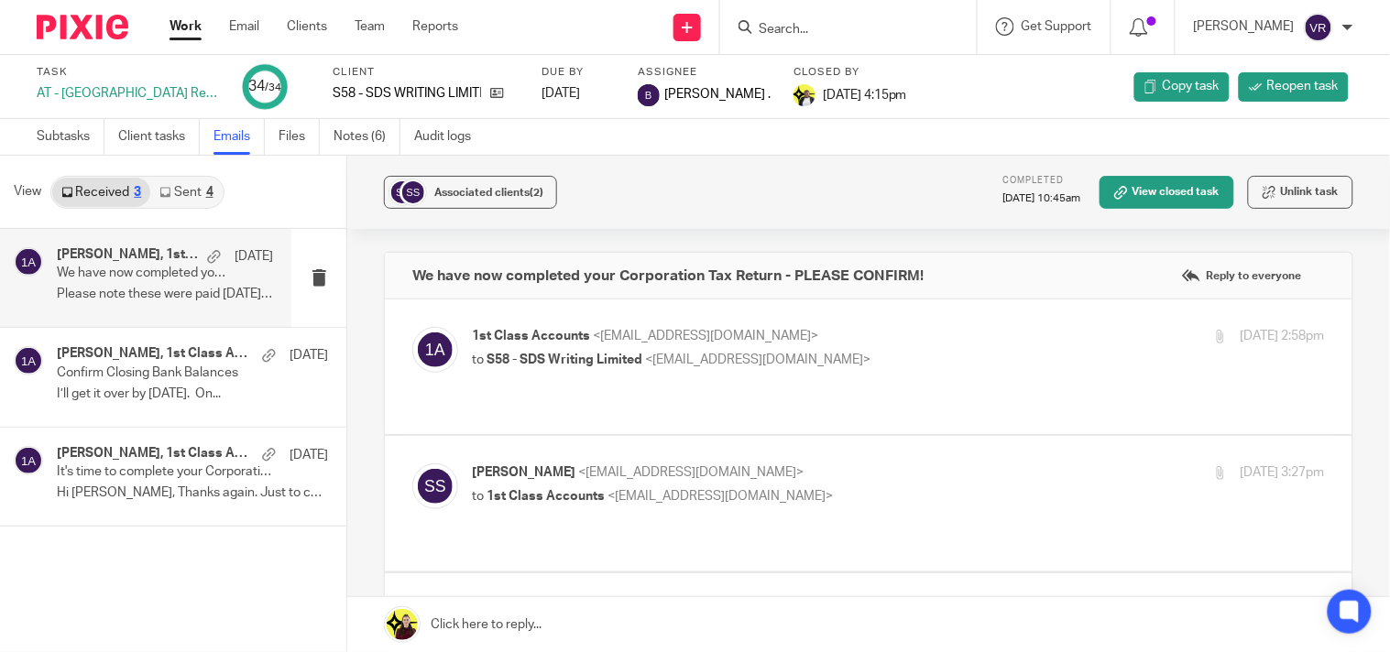
click at [920, 379] on div "1st Class Accounts <[EMAIL_ADDRESS][DOMAIN_NAME]> to S58 - SDS Writing Limited …" at bounding box center [868, 367] width 913 height 80
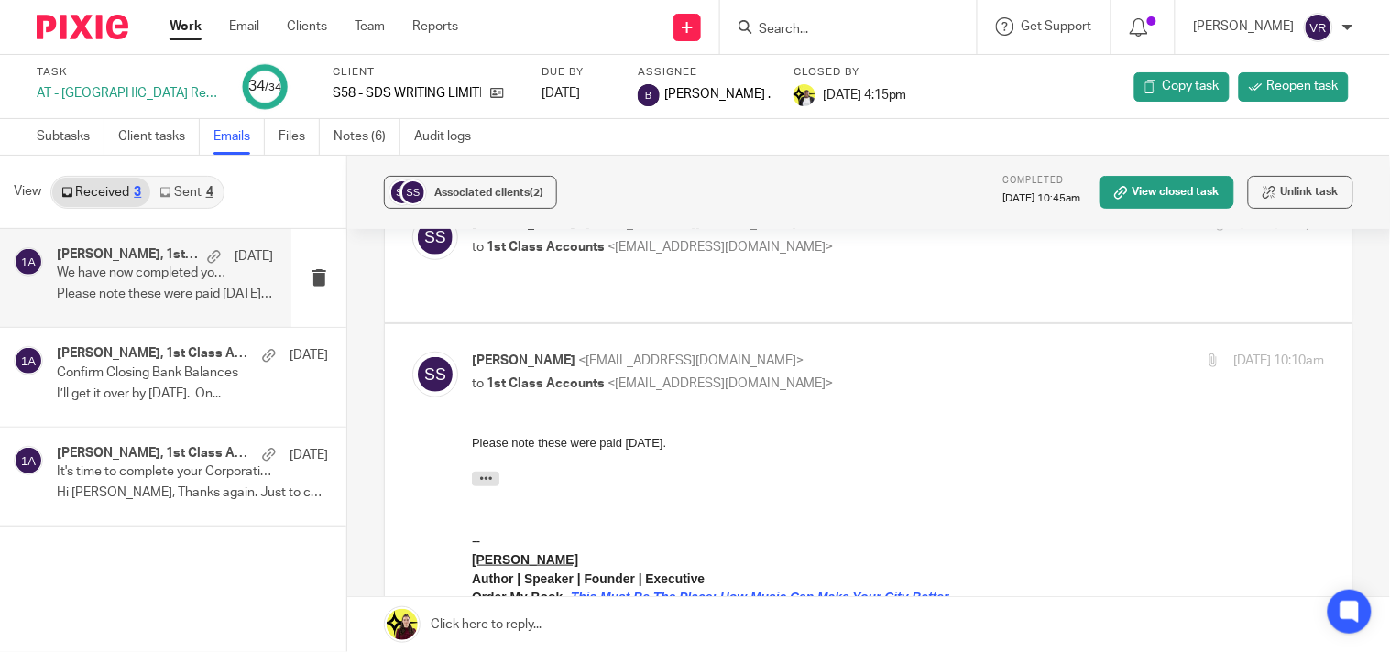
scroll to position [203, 0]
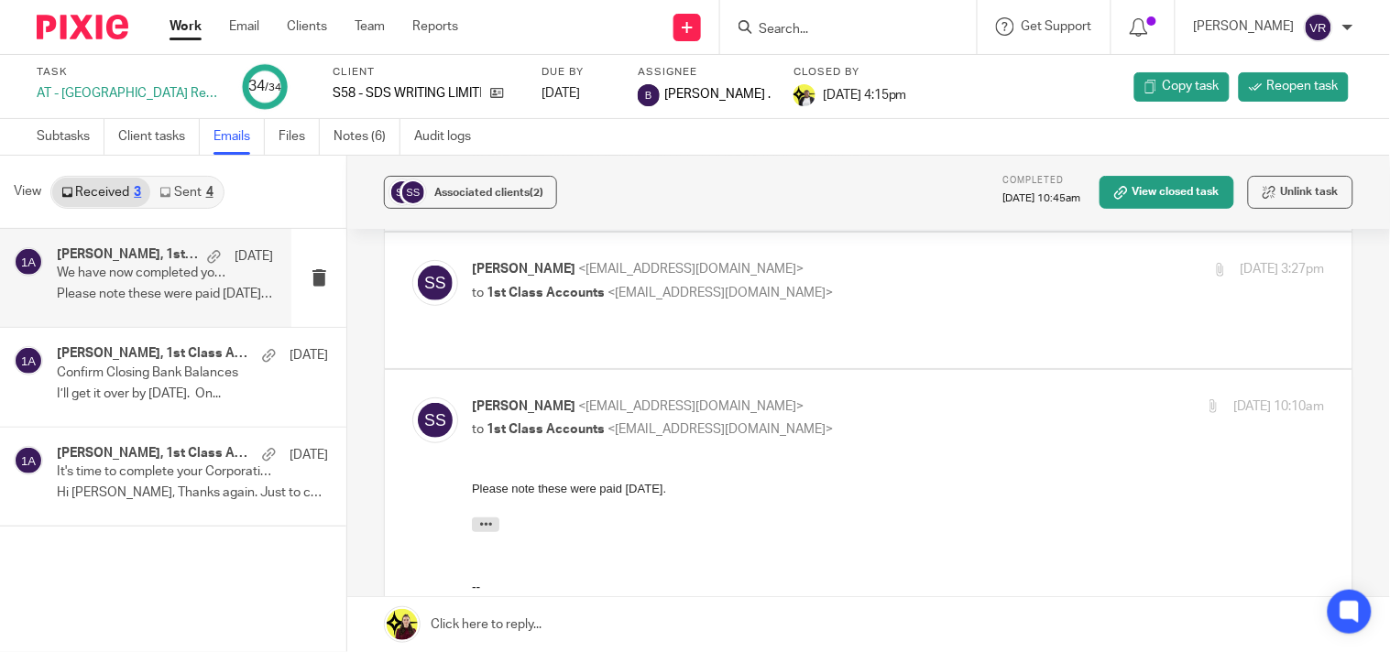
click at [939, 290] on div "[PERSON_NAME] <[EMAIL_ADDRESS][DOMAIN_NAME]> to 1st Class Accounts <[EMAIL_ADDR…" at bounding box center [868, 300] width 913 height 80
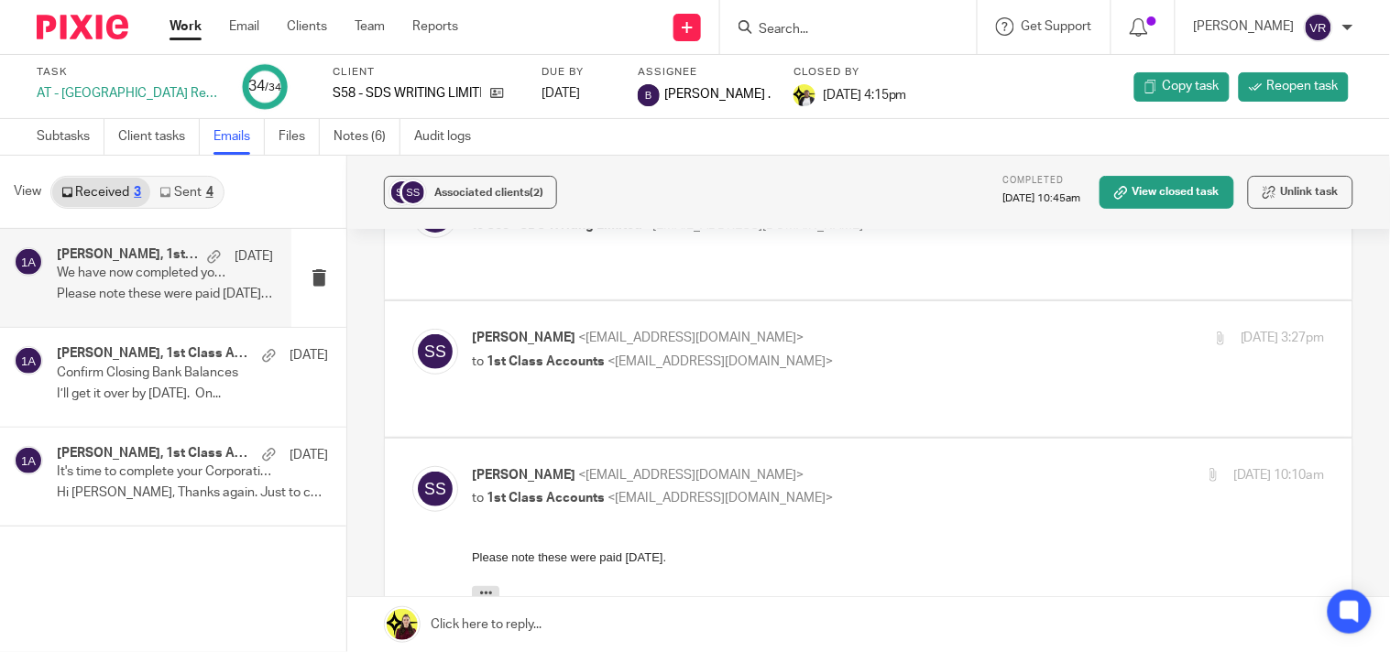
scroll to position [102, 0]
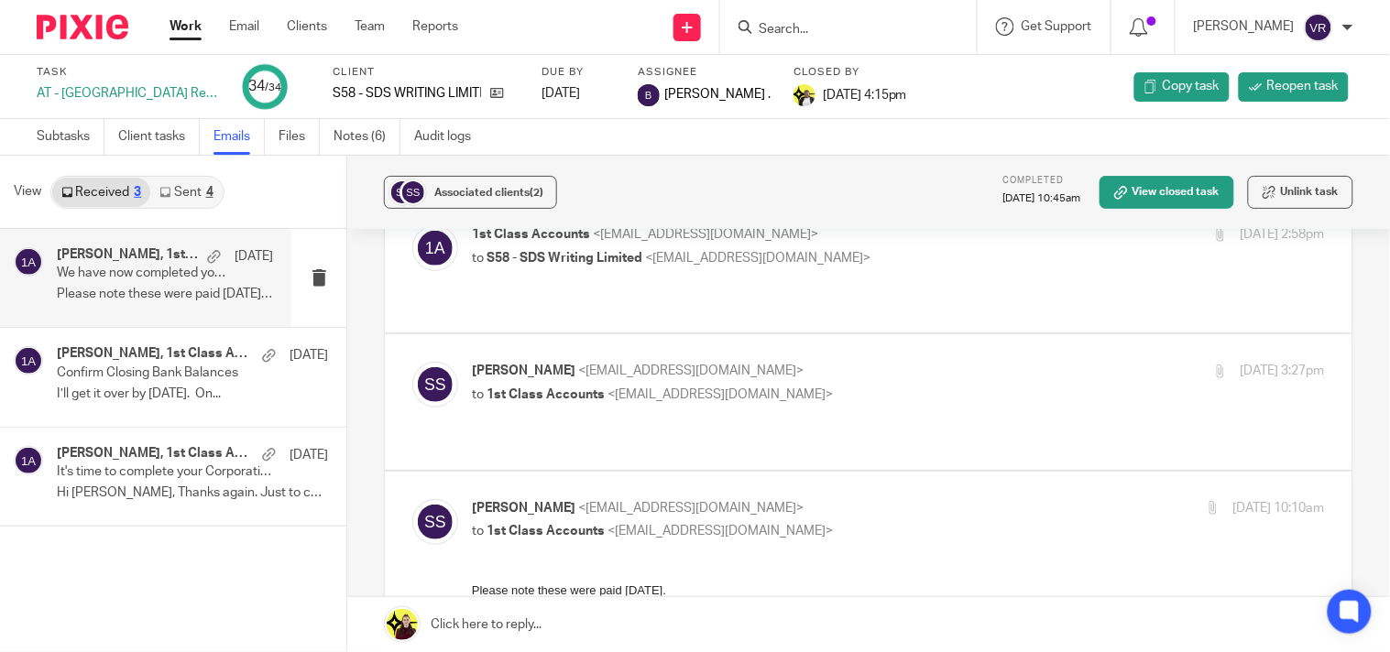
click at [921, 386] on p "to 1st Class Accounts <[EMAIL_ADDRESS][DOMAIN_NAME]>" at bounding box center [756, 395] width 568 height 19
checkbox input "true"
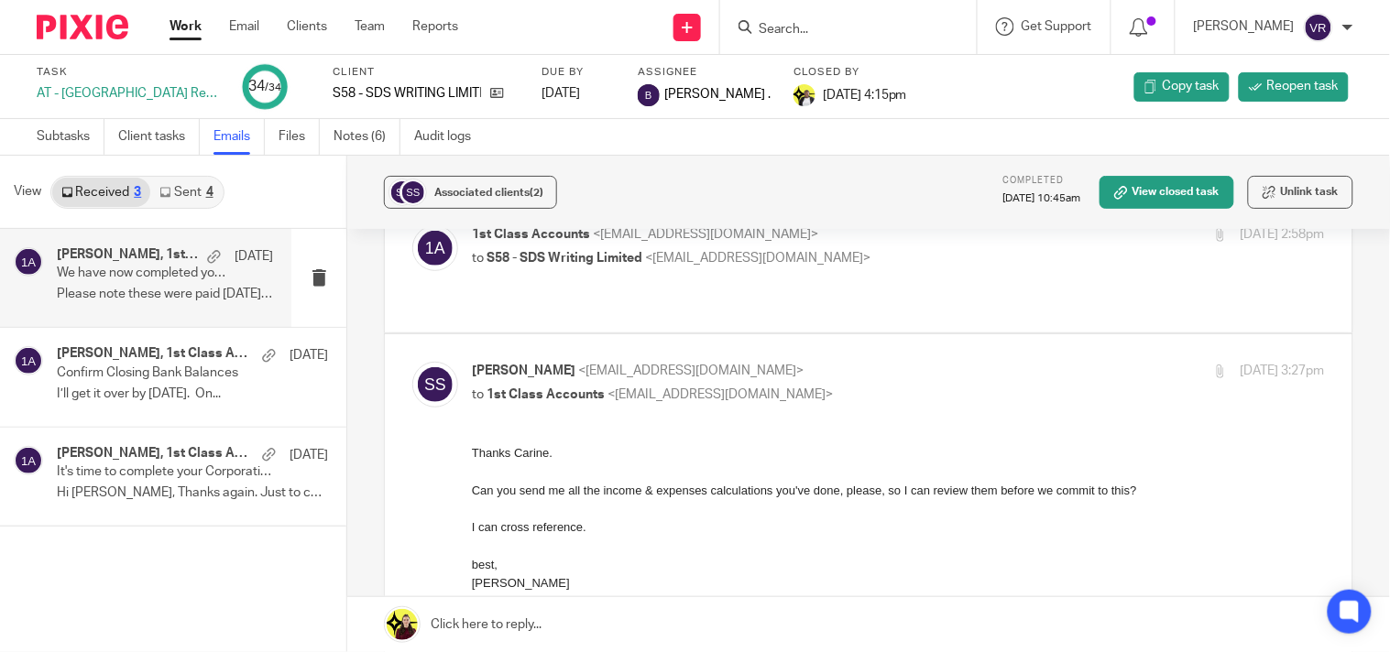
scroll to position [0, 0]
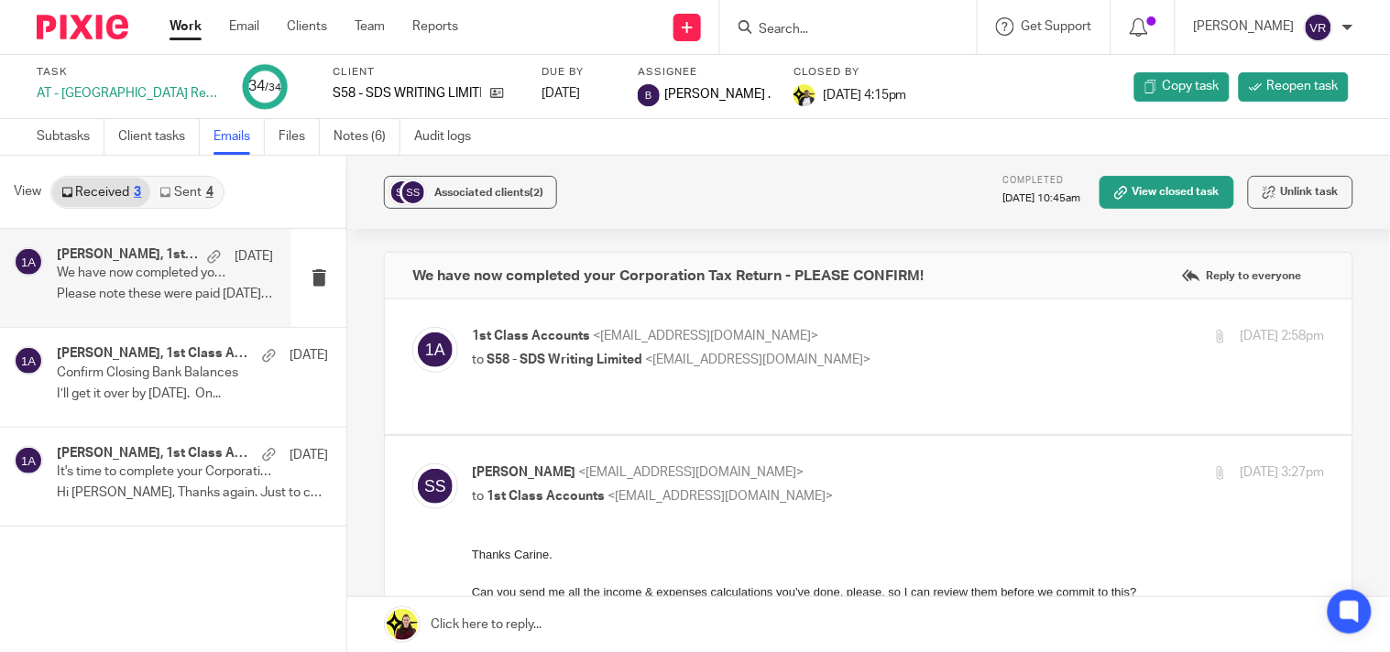
click at [939, 372] on div "1st Class Accounts <[EMAIL_ADDRESS][DOMAIN_NAME]> to S58 - SDS Writing Limited …" at bounding box center [898, 350] width 853 height 46
checkbox input "true"
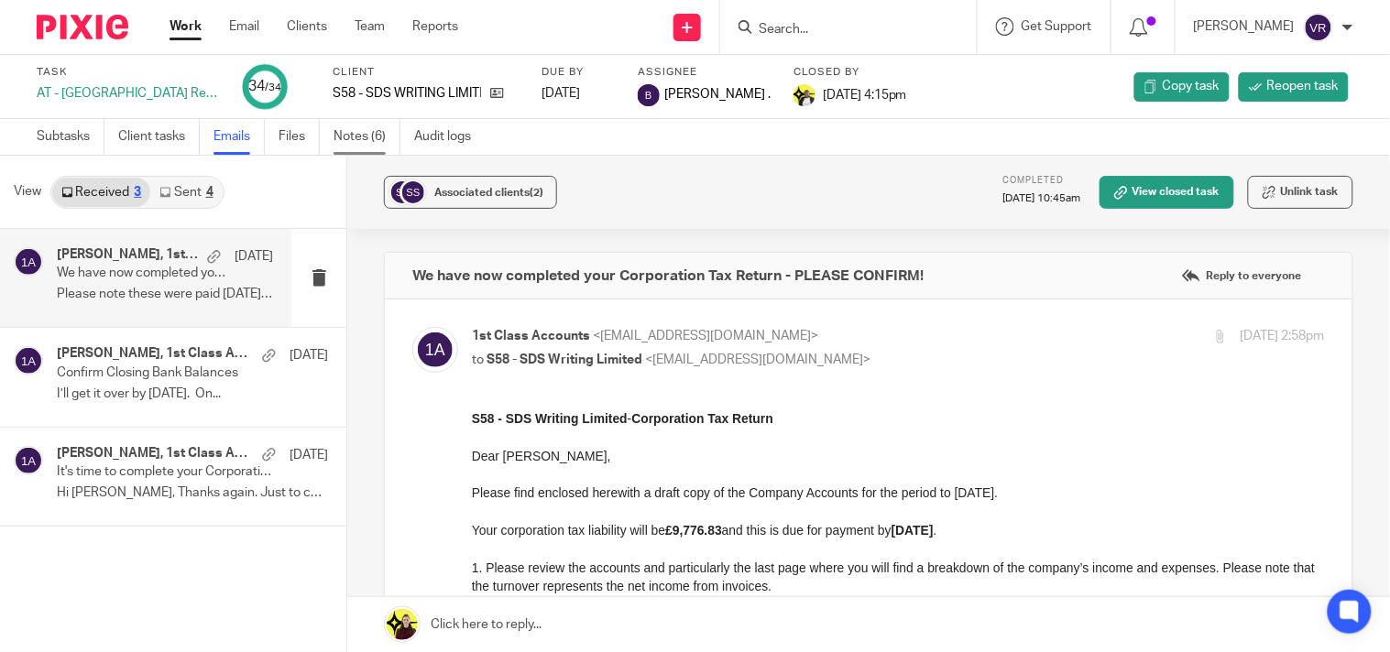
click at [351, 137] on link "Notes (6)" at bounding box center [367, 137] width 67 height 36
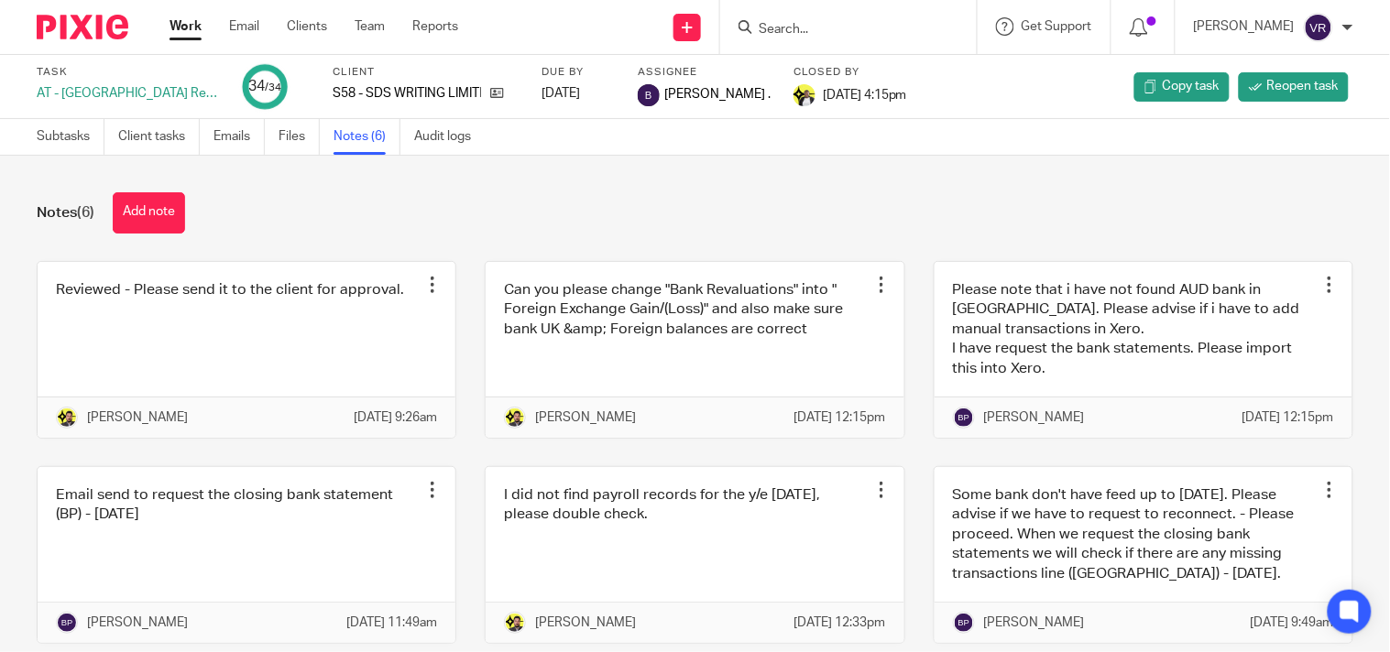
scroll to position [95, 0]
